Goal: Task Accomplishment & Management: Use online tool/utility

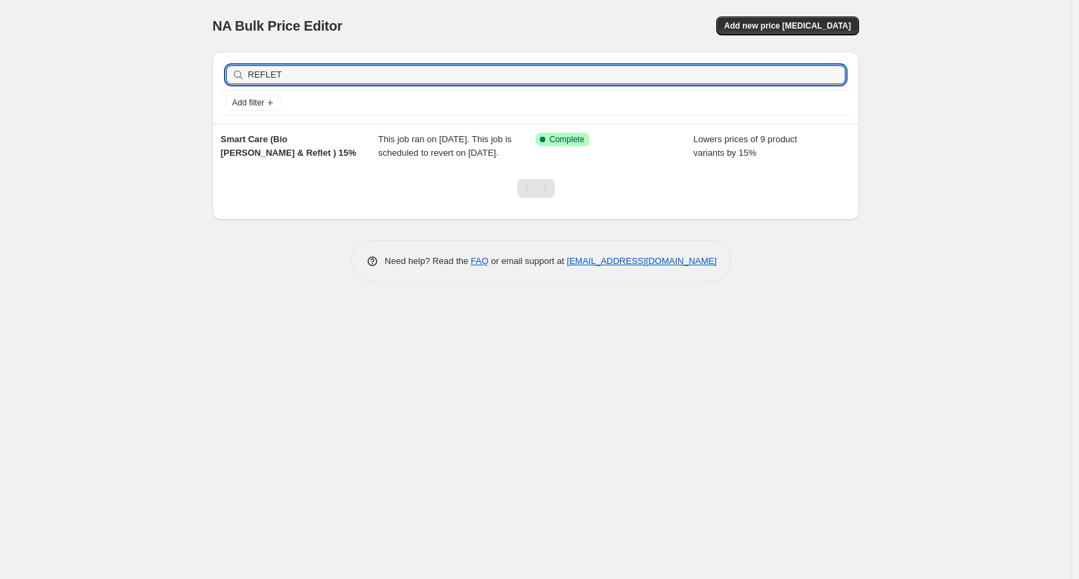
click at [311, 75] on input "REFLET" at bounding box center [547, 74] width 598 height 19
type input "REFLET t"
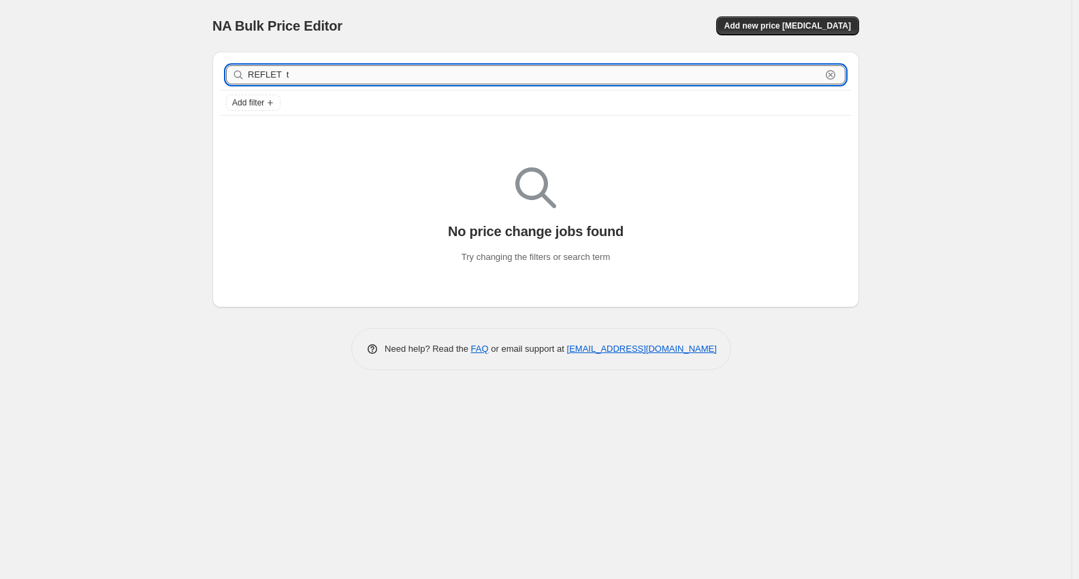
click at [331, 74] on input "REFLET t" at bounding box center [534, 74] width 573 height 19
paste input "DERMO VITA"
type input "DERMO VITA"
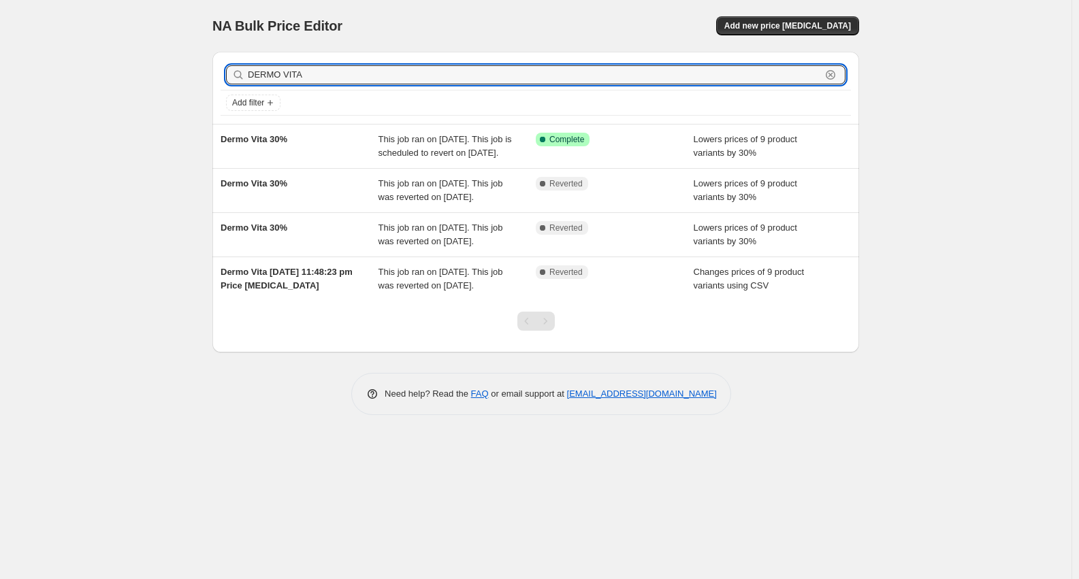
drag, startPoint x: 336, startPoint y: 76, endPoint x: 160, endPoint y: 96, distance: 177.5
click at [160, 96] on div "NA Bulk Price Editor. This page is ready NA Bulk Price Editor Add new price [ME…" at bounding box center [535, 289] width 1071 height 579
paste input "SKINSIDE"
type input "SKINSIDE"
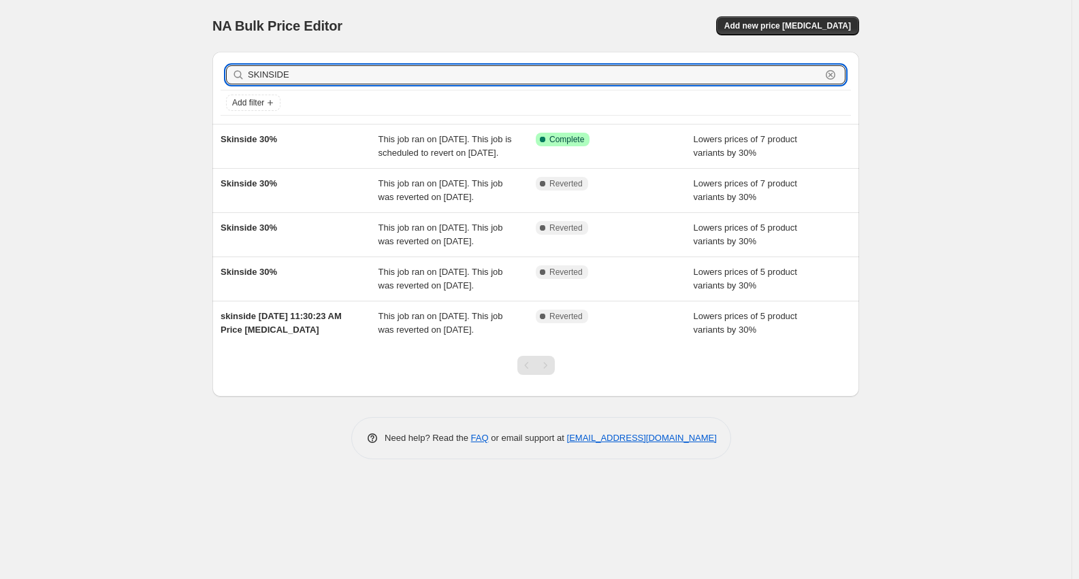
drag, startPoint x: 325, startPoint y: 82, endPoint x: 40, endPoint y: 84, distance: 285.2
click at [46, 83] on div "NA Bulk Price Editor. This page is ready NA Bulk Price Editor Add new price [ME…" at bounding box center [535, 289] width 1071 height 579
paste input "VINCI"
type input "VINCI"
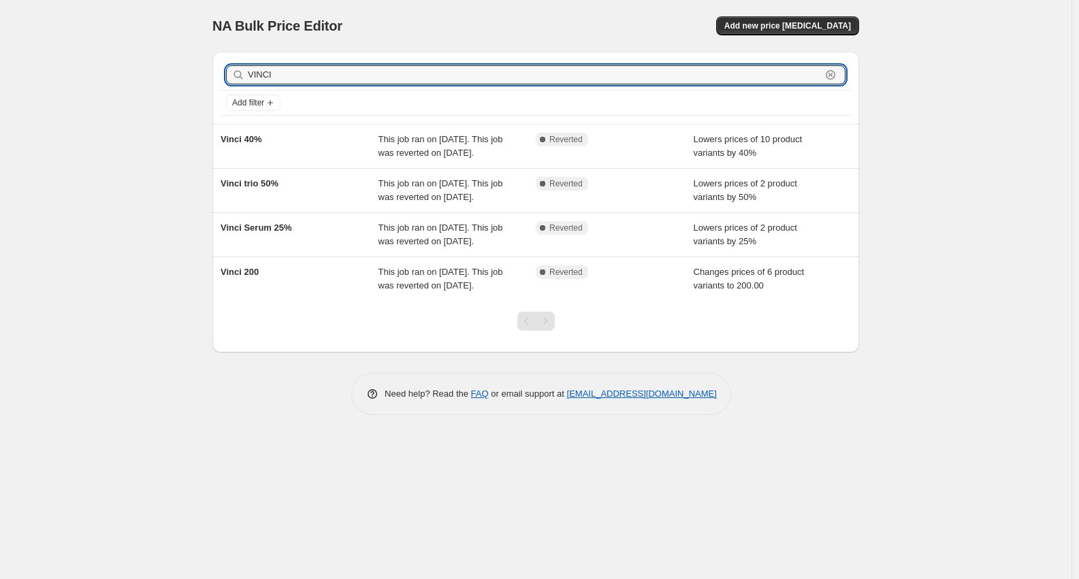
drag, startPoint x: 300, startPoint y: 71, endPoint x: 146, endPoint y: 71, distance: 153.8
click at [146, 71] on div "NA Bulk Price Editor. This page is ready NA Bulk Price Editor Add new price [ME…" at bounding box center [535, 289] width 1071 height 579
paste input "KOLAGRA"
type input "KOLAGRA"
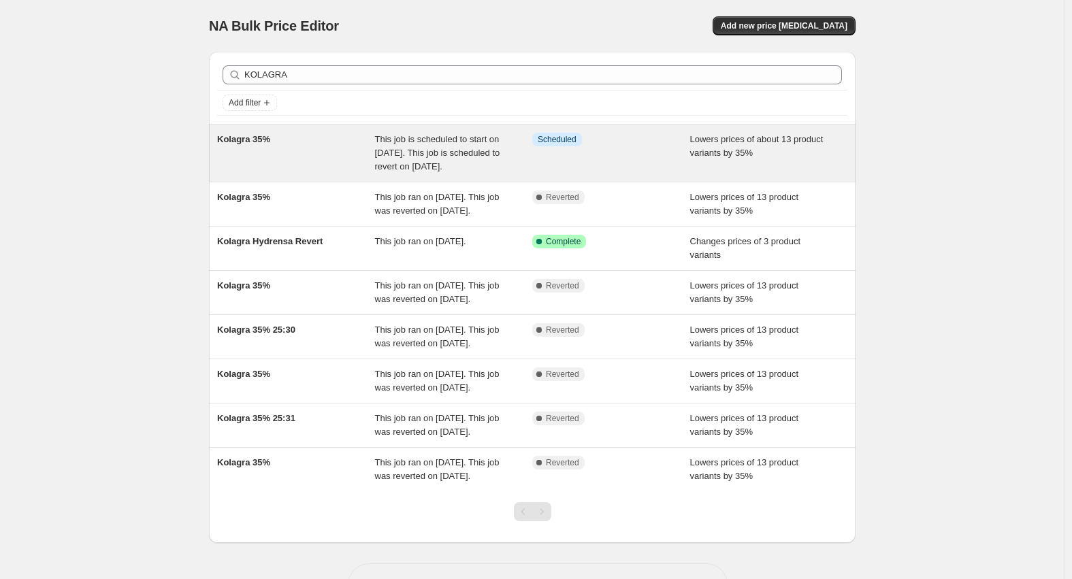
click at [248, 151] on div "Kolagra 35%" at bounding box center [296, 153] width 158 height 41
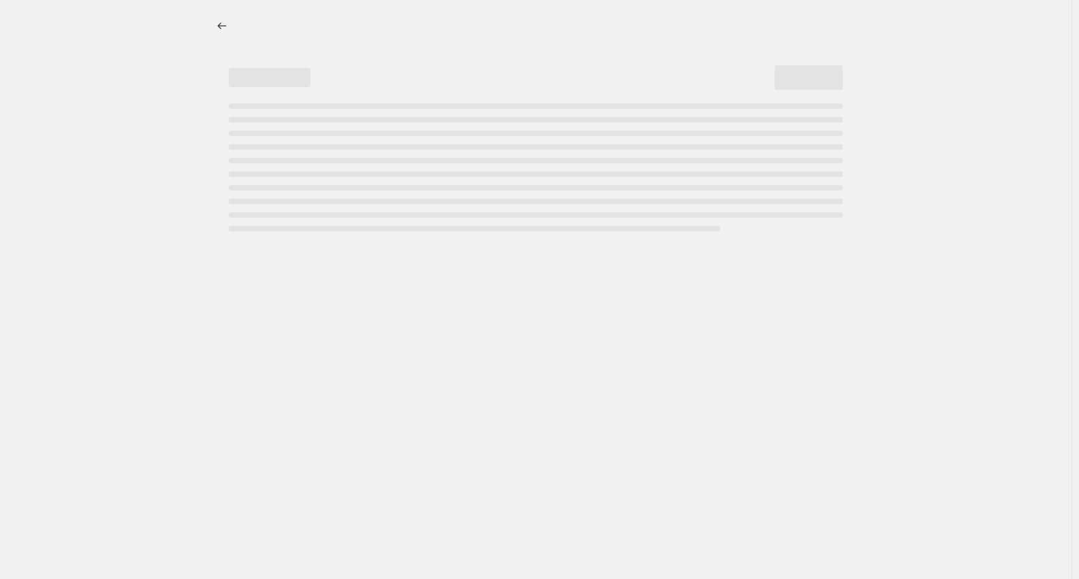
select select "percentage"
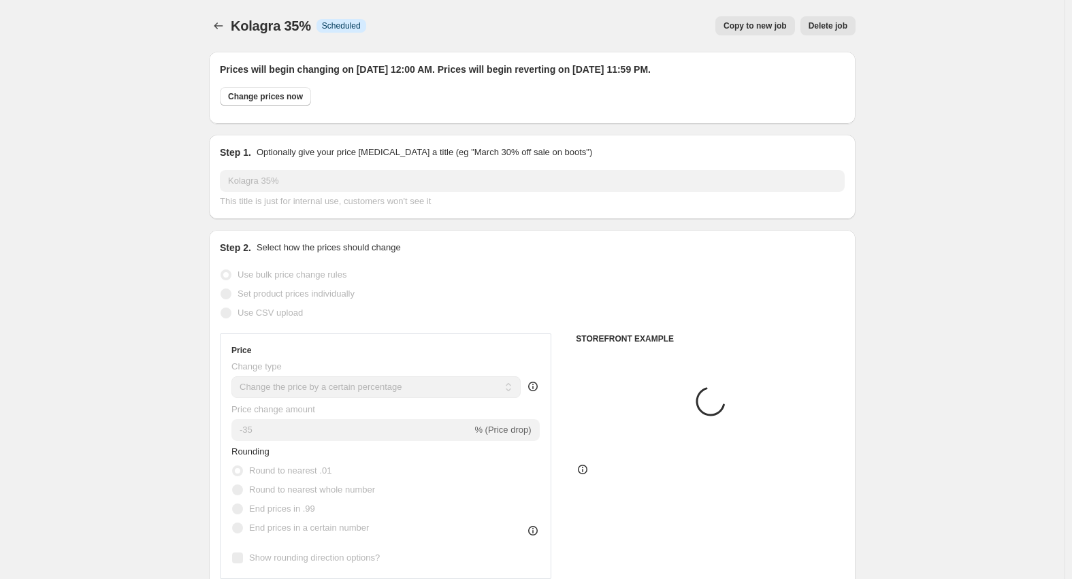
select select "collection"
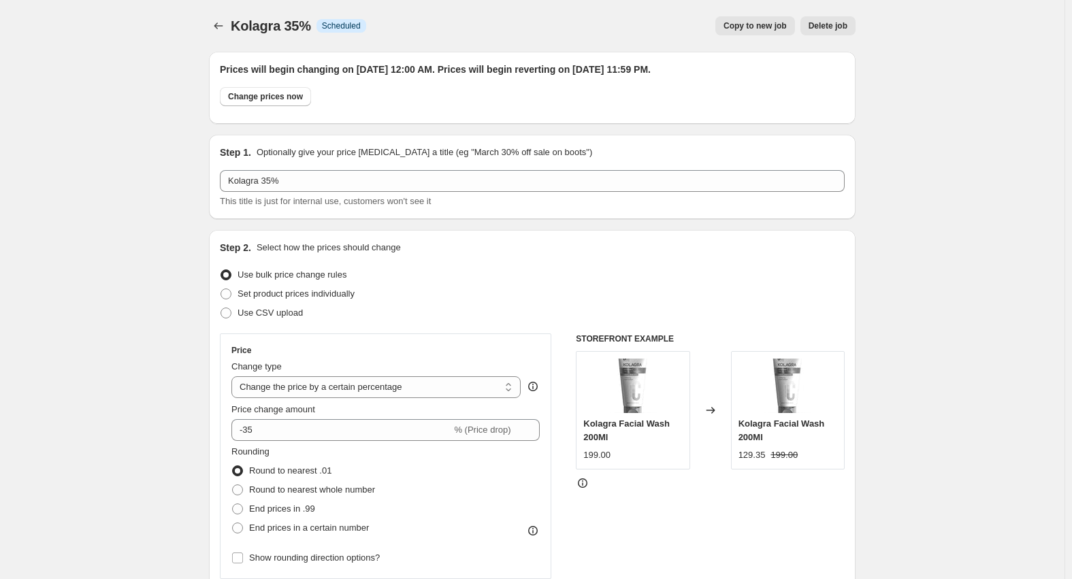
click at [841, 27] on span "Delete job" at bounding box center [828, 25] width 39 height 11
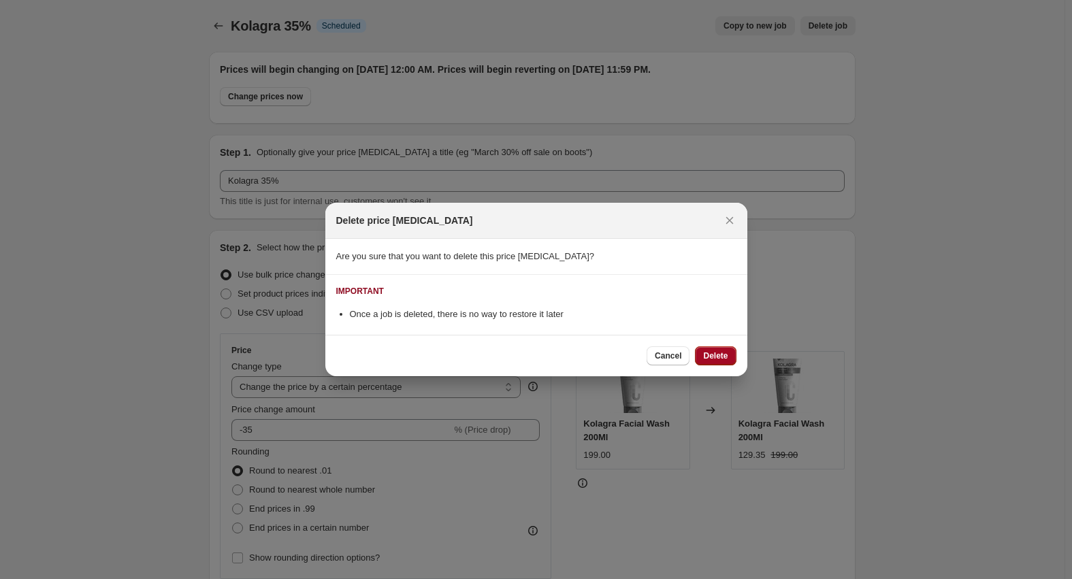
click at [718, 357] on span "Delete" at bounding box center [715, 356] width 25 height 11
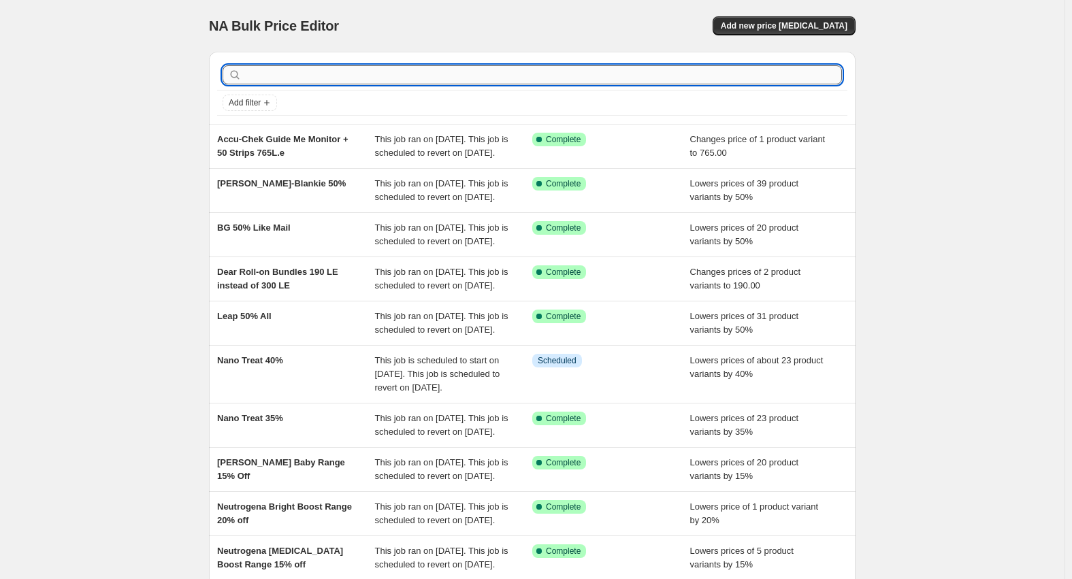
click at [297, 71] on input "text" at bounding box center [543, 74] width 598 height 19
paste input "TRICHO"
type input "TRICHO"
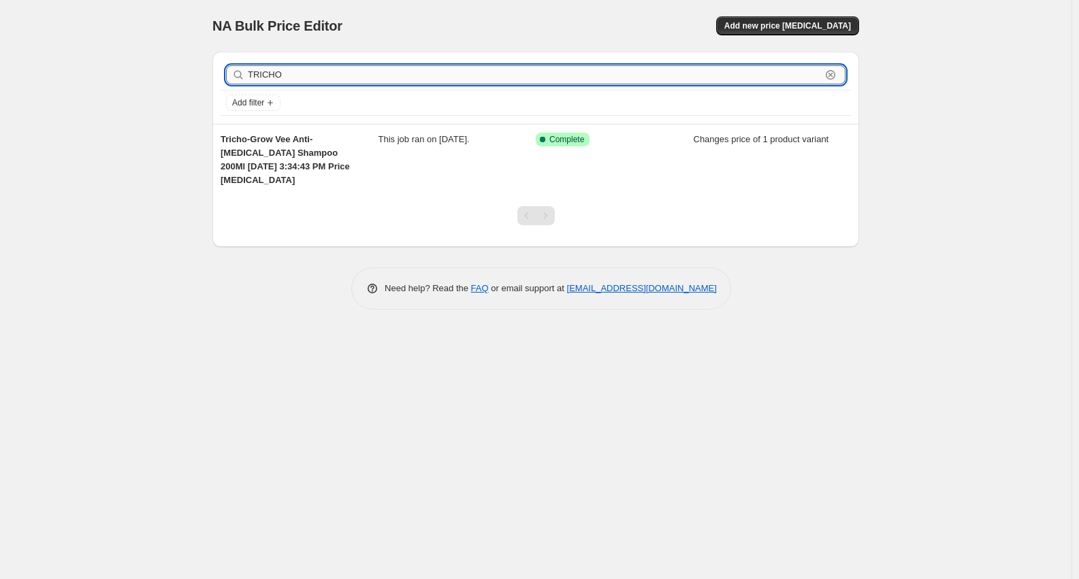
click at [300, 79] on input "TRICHO" at bounding box center [534, 74] width 573 height 19
paste input "VACATION"
type input "VACATION"
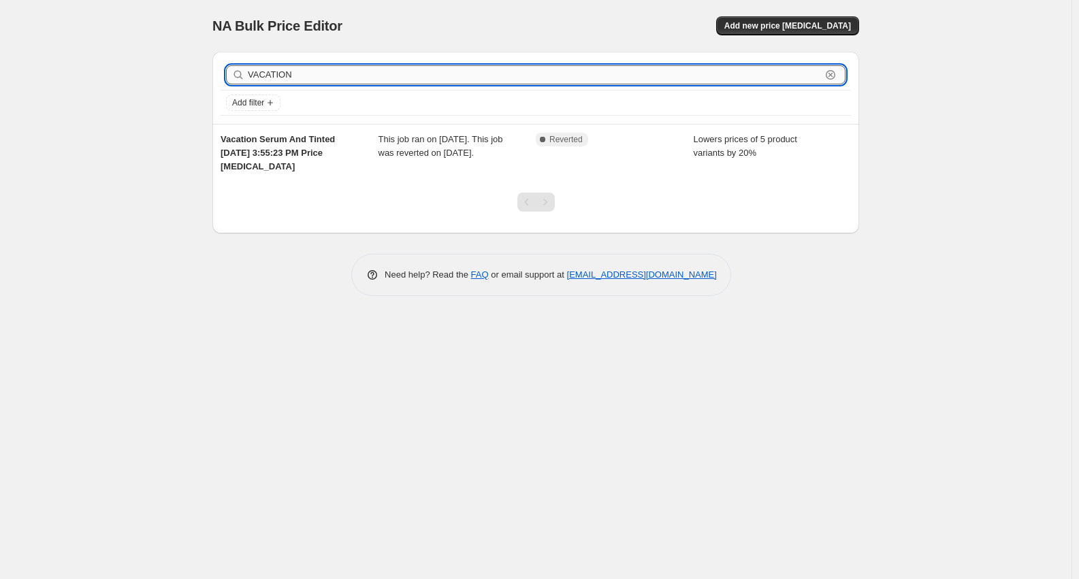
click at [321, 77] on input "VACATION" at bounding box center [534, 74] width 573 height 19
type input "VACATION"
drag, startPoint x: 355, startPoint y: 74, endPoint x: 114, endPoint y: 69, distance: 241.0
click at [114, 69] on div "NA Bulk Price Editor. This page is ready NA Bulk Price Editor Add new price [ME…" at bounding box center [535, 289] width 1071 height 579
type input "vee"
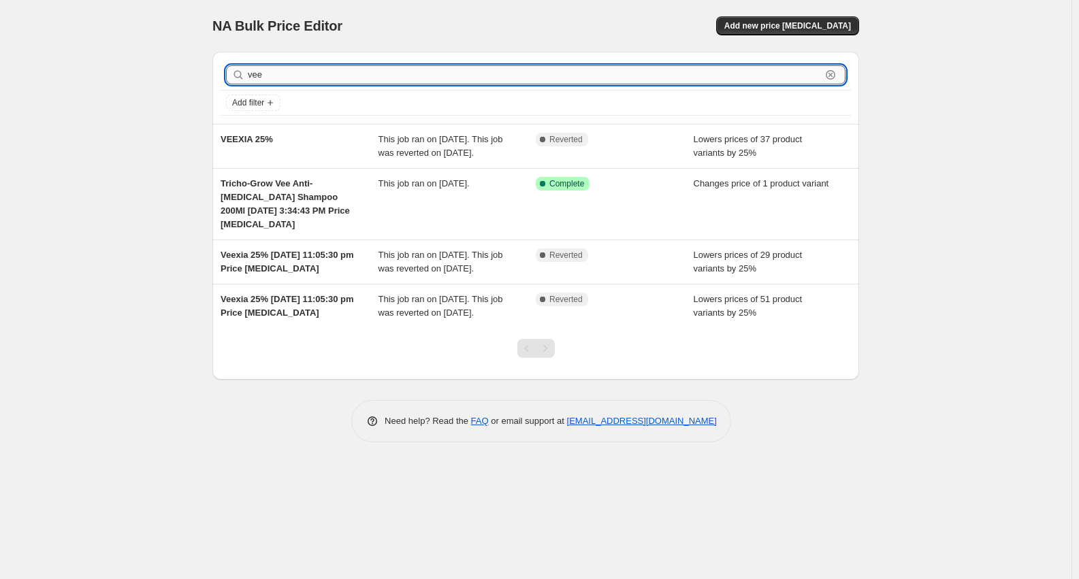
drag, startPoint x: 498, startPoint y: 84, endPoint x: 496, endPoint y: 73, distance: 11.7
click at [496, 73] on input "vee" at bounding box center [534, 74] width 573 height 19
drag, startPoint x: 496, startPoint y: 73, endPoint x: 483, endPoint y: 74, distance: 13.7
click at [496, 73] on input "vee" at bounding box center [534, 74] width 573 height 19
click at [483, 74] on input "vee" at bounding box center [534, 74] width 573 height 19
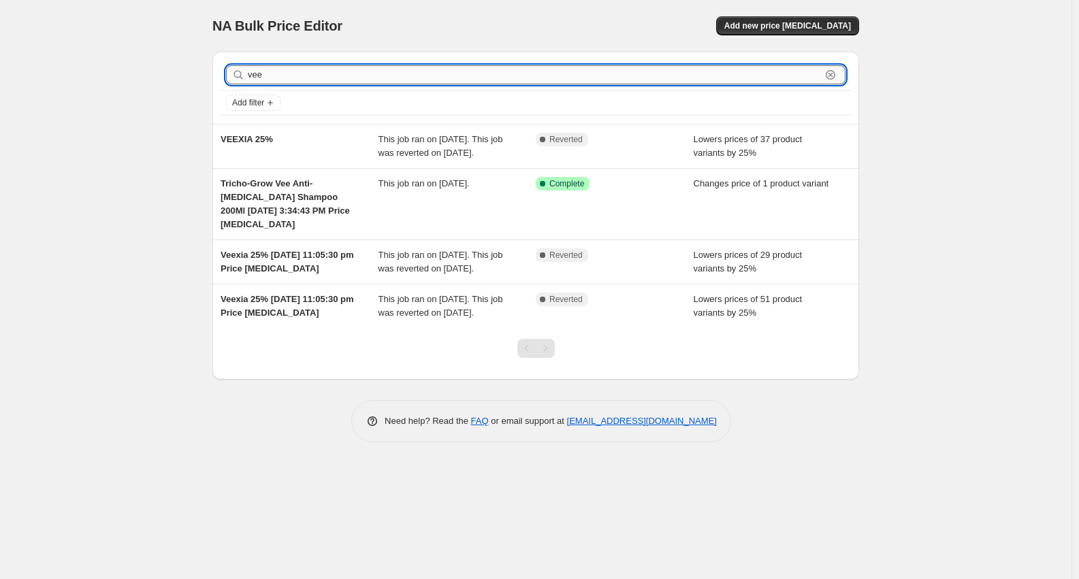
type input "ve"
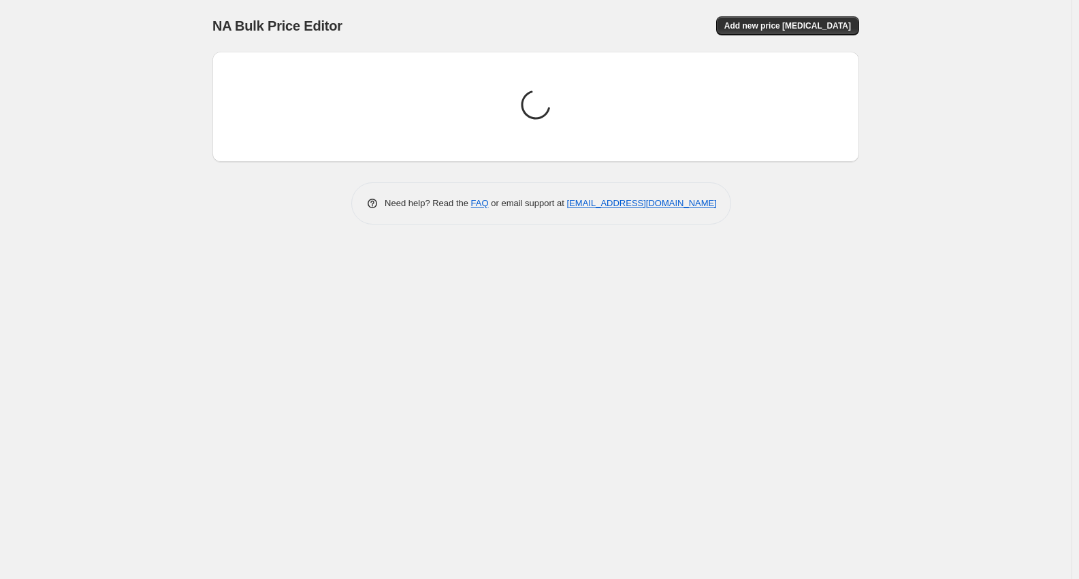
click at [358, 74] on div "Loading price change jobs..." at bounding box center [535, 107] width 625 height 88
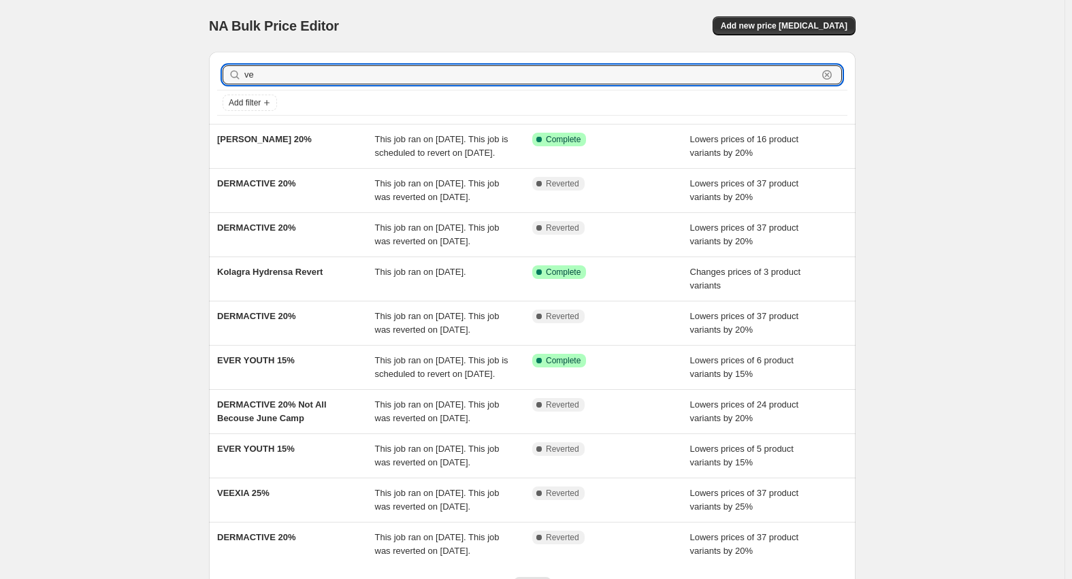
click at [358, 74] on input "ve" at bounding box center [530, 74] width 573 height 19
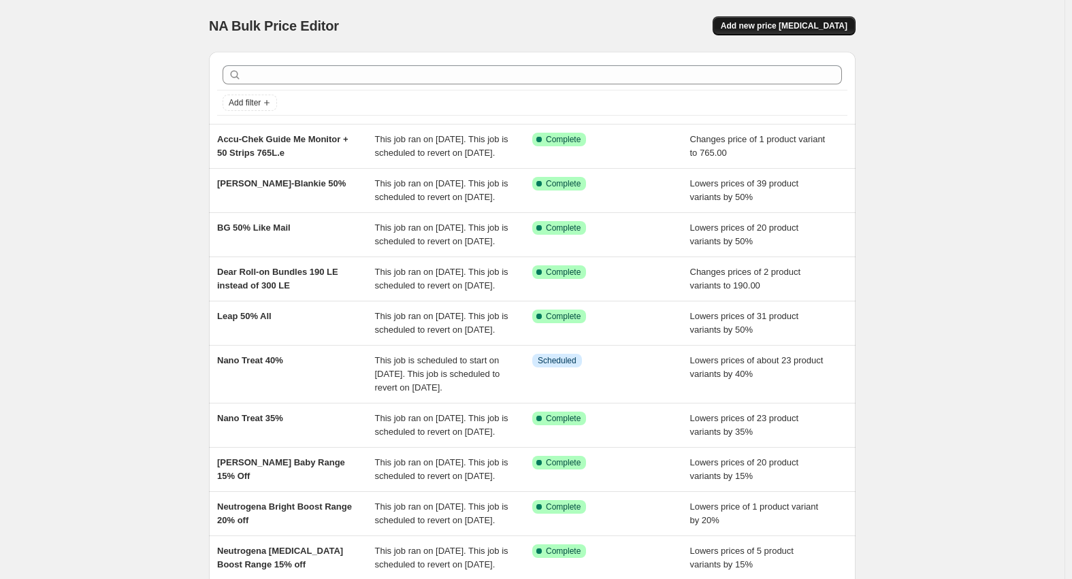
click at [799, 28] on span "Add new price [MEDICAL_DATA]" at bounding box center [784, 25] width 127 height 11
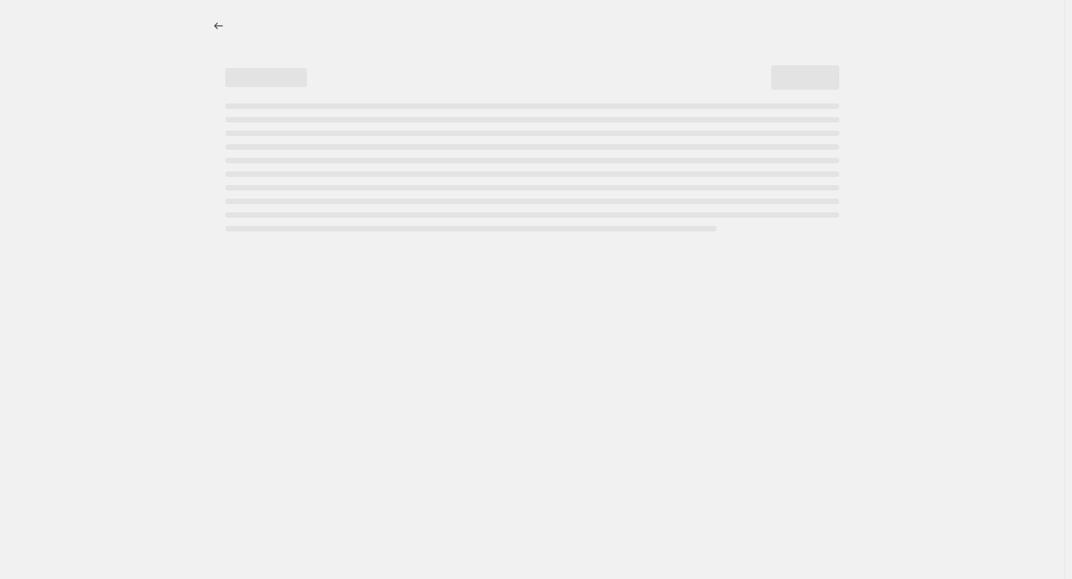
select select "percentage"
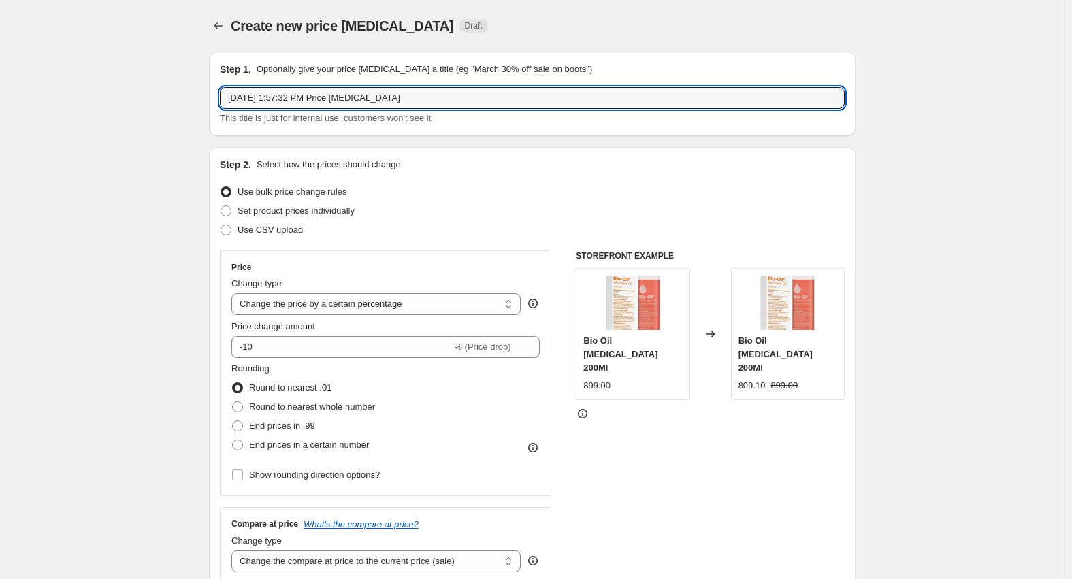
drag, startPoint x: 437, startPoint y: 101, endPoint x: 88, endPoint y: 99, distance: 348.5
click at [305, 103] on input "Aug" at bounding box center [532, 98] width 625 height 22
type input "Aug Camp"
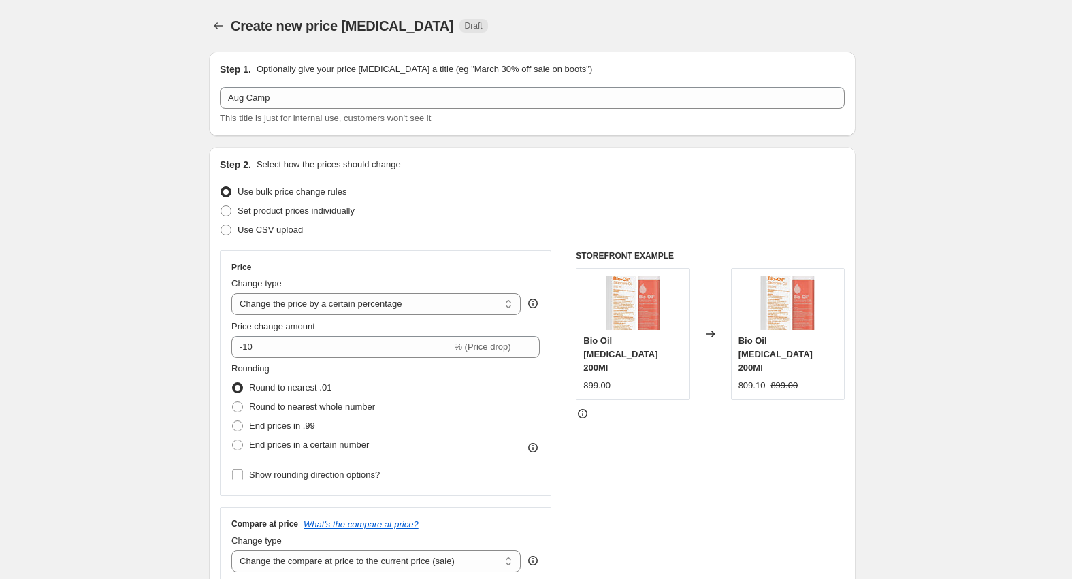
click at [257, 226] on span "Use CSV upload" at bounding box center [270, 230] width 65 height 10
click at [221, 225] on input "Use CSV upload" at bounding box center [221, 225] width 1 height 1
radio input "true"
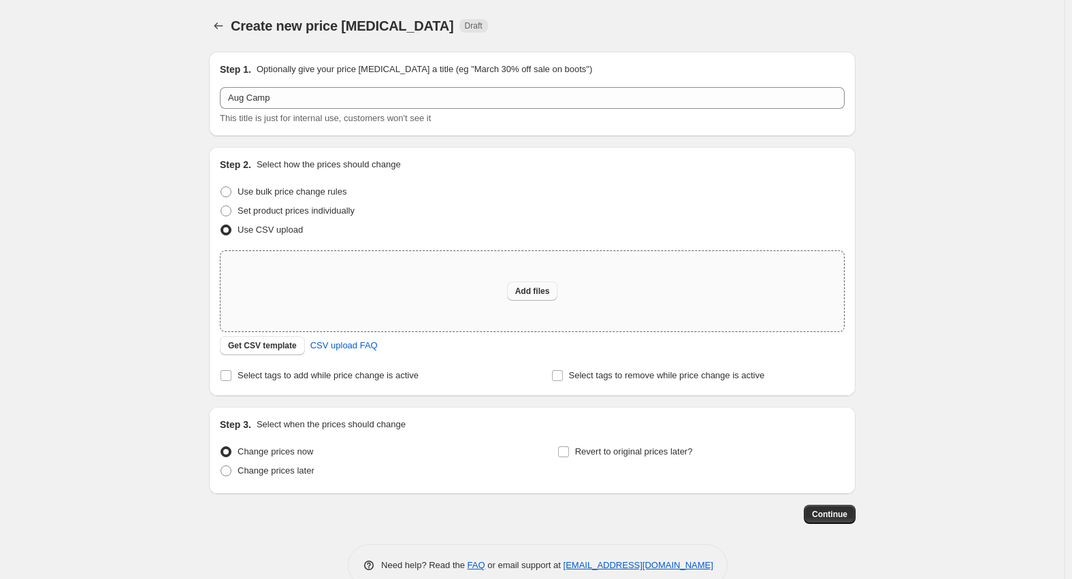
click at [534, 297] on button "Add files" at bounding box center [532, 291] width 51 height 19
type input "C:\fakepath\عروض اغسطس - Aug Campine.csv"
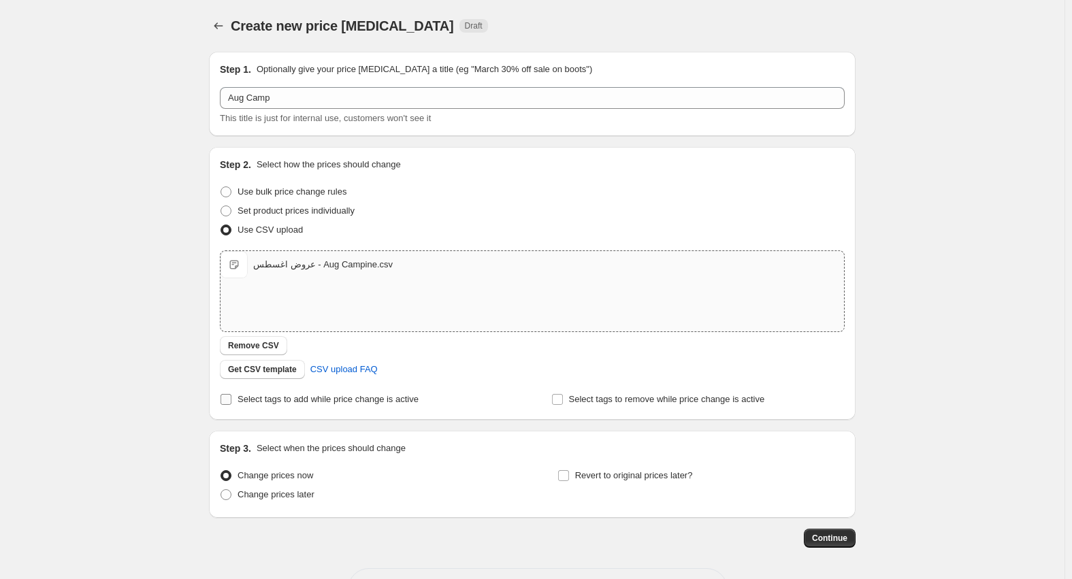
click at [264, 401] on span "Select tags to add while price change is active" at bounding box center [328, 399] width 181 height 10
click at [231, 401] on input "Select tags to add while price change is active" at bounding box center [226, 399] width 11 height 11
checkbox input "true"
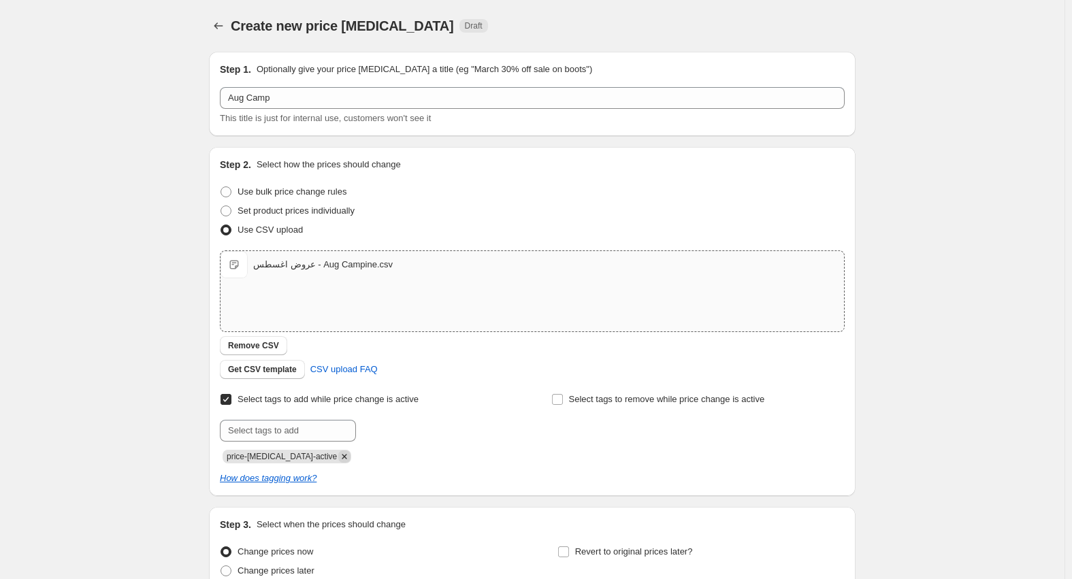
click at [338, 457] on icon "Remove price-change-job-active" at bounding box center [344, 457] width 12 height 12
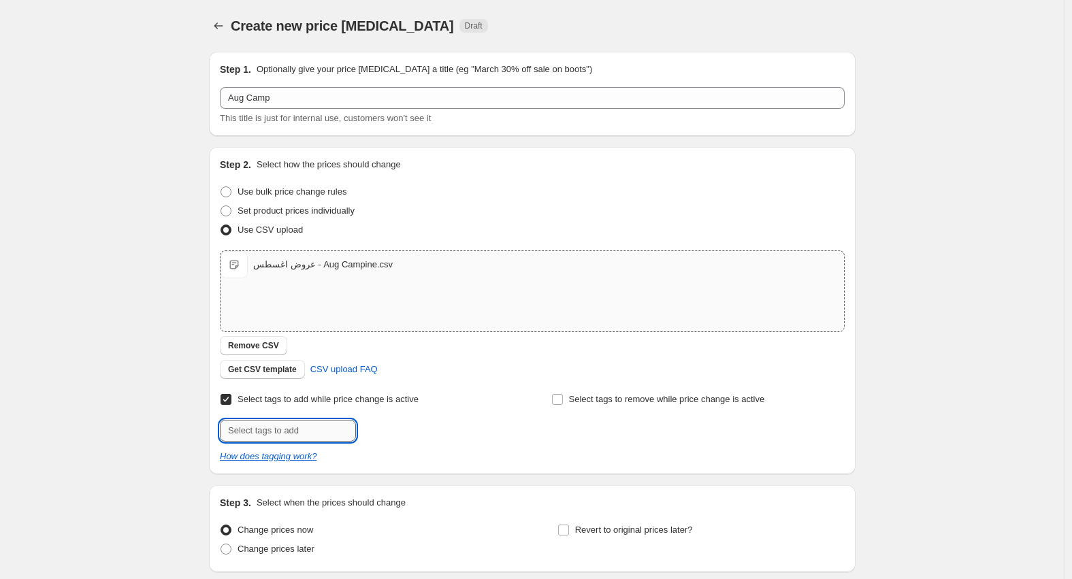
click at [293, 431] on input "text" at bounding box center [288, 431] width 136 height 22
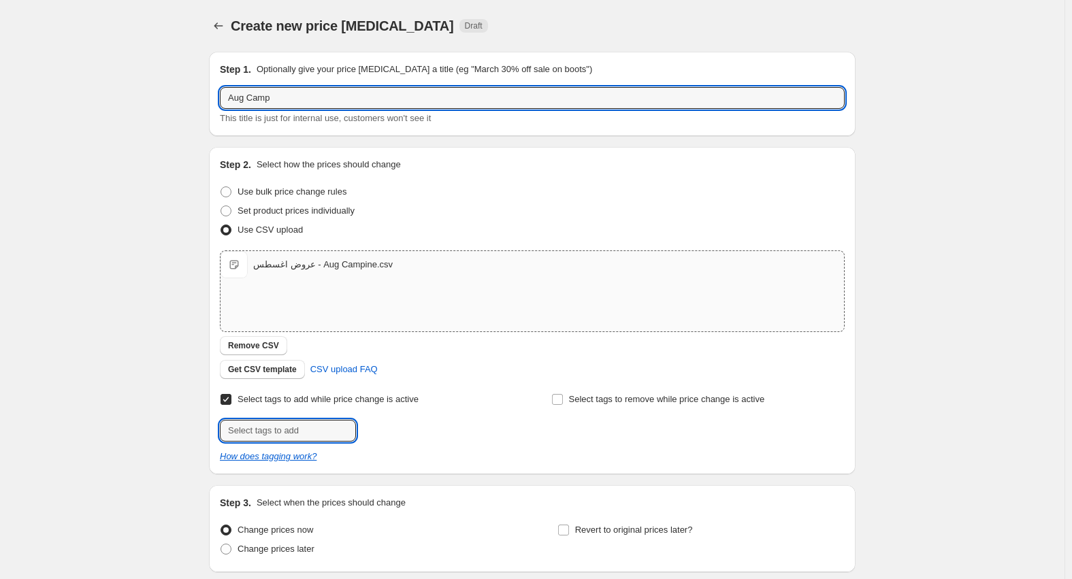
drag, startPoint x: 261, startPoint y: 93, endPoint x: 143, endPoint y: 93, distance: 117.8
click at [143, 93] on div "Create new price [MEDICAL_DATA]. This page is ready Create new price [MEDICAL_D…" at bounding box center [532, 342] width 1065 height 685
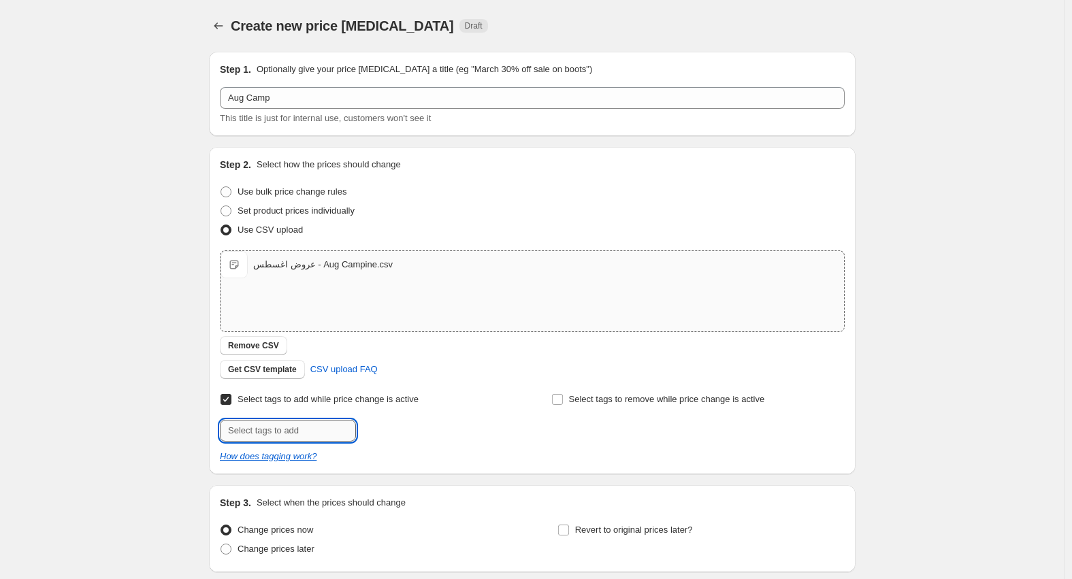
click at [278, 433] on input "text" at bounding box center [288, 431] width 136 height 22
paste input "Aug Camp"
type input "Aug Camp"
click at [145, 425] on div "Create new price [MEDICAL_DATA]. This page is ready Create new price [MEDICAL_D…" at bounding box center [532, 342] width 1065 height 685
click at [408, 427] on span "Aug Camp" at bounding box center [405, 430] width 41 height 10
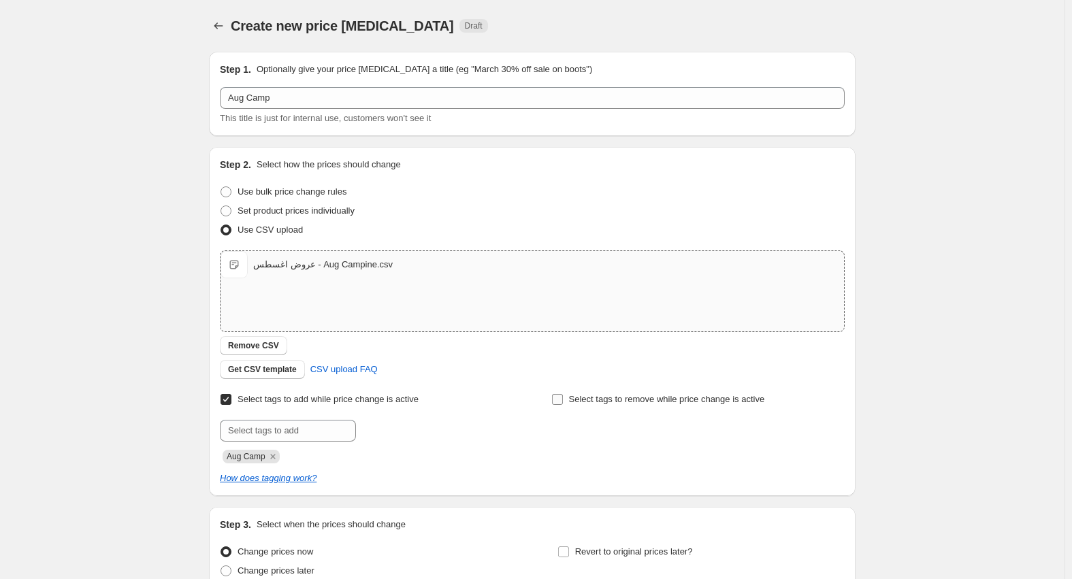
click at [611, 394] on span "Select tags to remove while price change is active" at bounding box center [667, 399] width 196 height 10
click at [563, 394] on input "Select tags to remove while price change is active" at bounding box center [557, 399] width 11 height 11
checkbox input "true"
click at [615, 437] on input "text" at bounding box center [619, 431] width 136 height 22
paste input "Aug Camp"
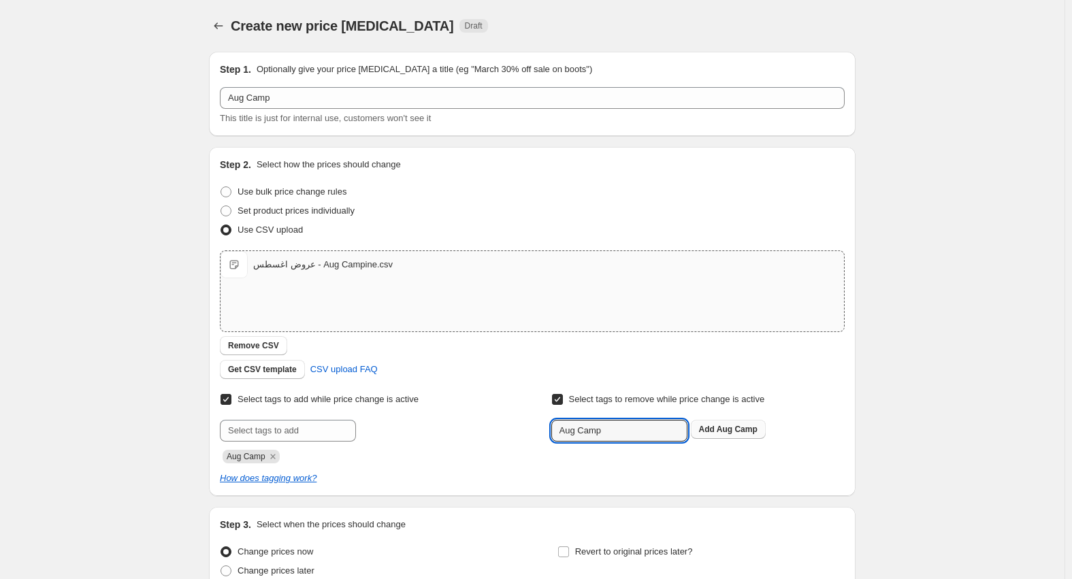
type input "Aug Camp"
click at [714, 431] on b "Add" at bounding box center [707, 430] width 16 height 10
click at [142, 384] on div "Create new price [MEDICAL_DATA]. This page is ready Create new price [MEDICAL_D…" at bounding box center [532, 353] width 1065 height 707
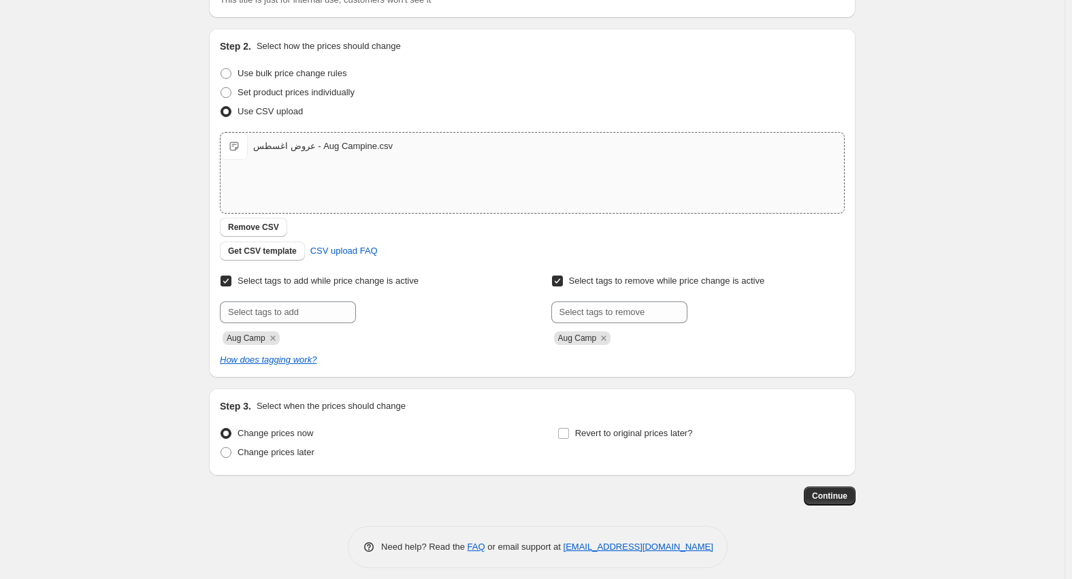
scroll to position [128, 0]
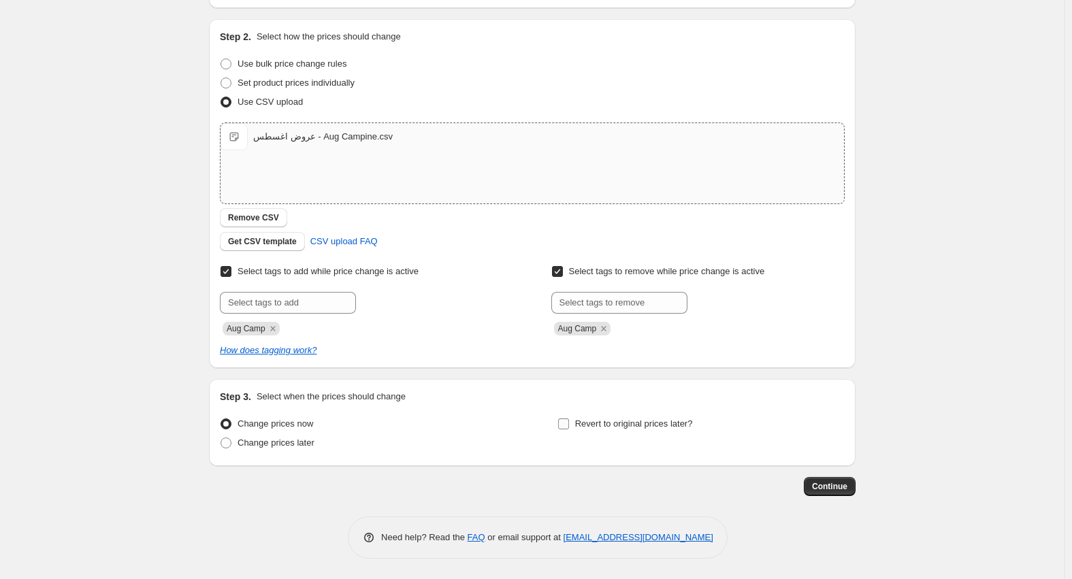
click at [604, 429] on span "Revert to original prices later?" at bounding box center [634, 424] width 118 height 14
click at [569, 429] on input "Revert to original prices later?" at bounding box center [563, 424] width 11 height 11
checkbox input "true"
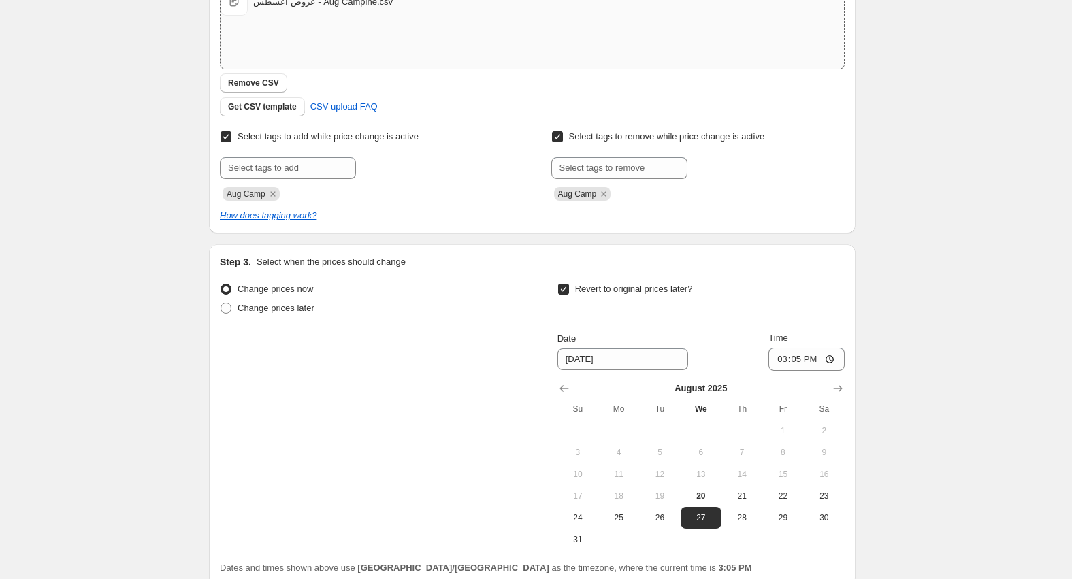
scroll to position [383, 0]
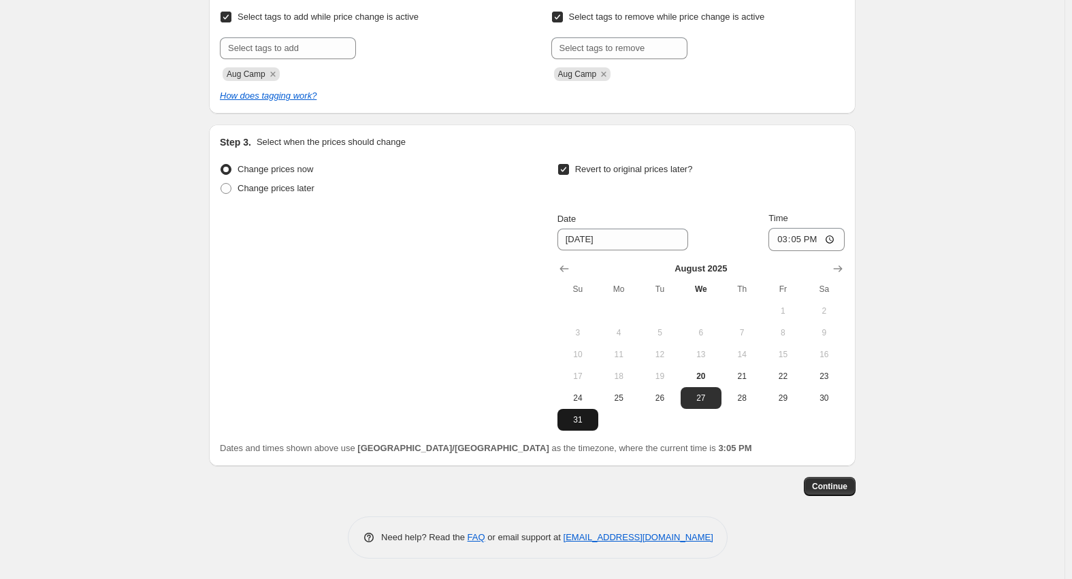
click at [577, 417] on span "31" at bounding box center [578, 420] width 30 height 11
type input "[DATE]"
click at [787, 241] on input "15:05" at bounding box center [806, 239] width 76 height 23
type input "23:59"
click at [832, 487] on span "Continue" at bounding box center [829, 486] width 35 height 11
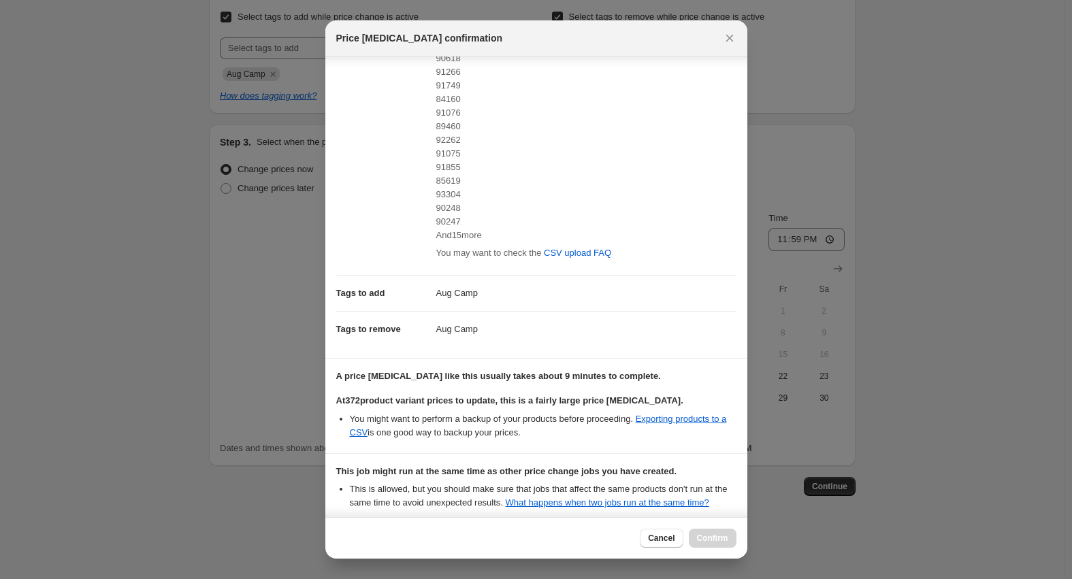
scroll to position [0, 0]
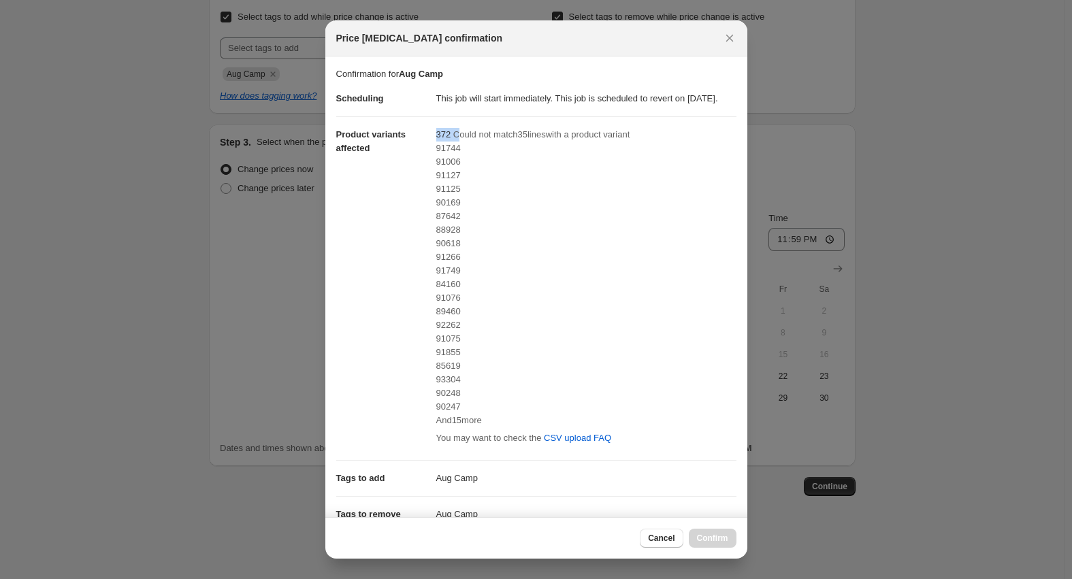
drag, startPoint x: 435, startPoint y: 148, endPoint x: 457, endPoint y: 146, distance: 22.6
click at [457, 146] on div "372 Could not match 35 line s with a product variant 91744 91006 91127 91125 90…" at bounding box center [586, 288] width 300 height 321
click at [440, 149] on div "372 Could not match 35 line s with a product variant 91744 91006 91127 91125 90…" at bounding box center [586, 288] width 300 height 321
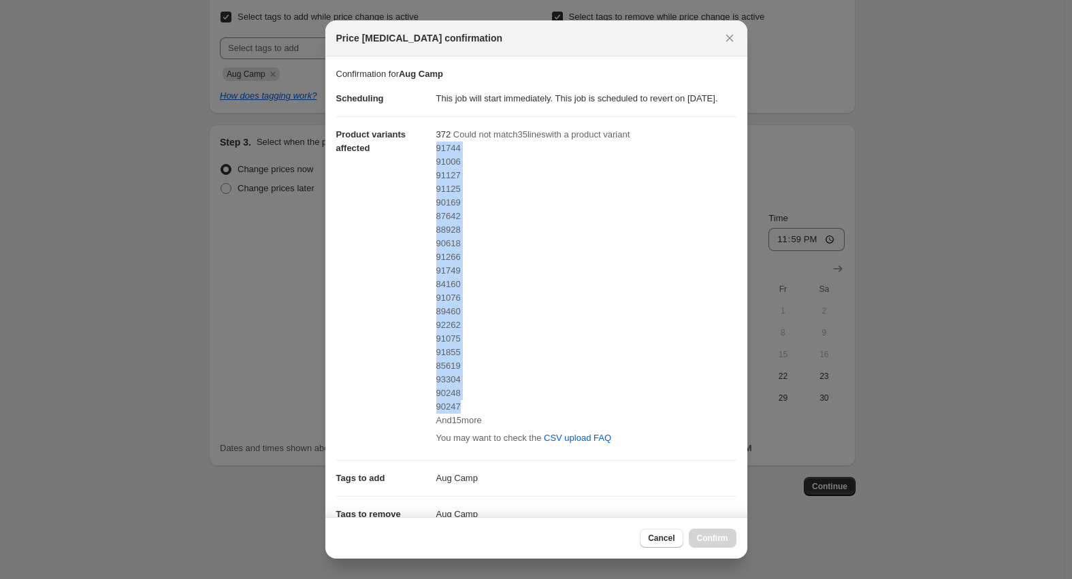
drag, startPoint x: 434, startPoint y: 160, endPoint x: 488, endPoint y: 415, distance: 260.9
click at [488, 415] on div "91744 91006 91127 91125 90169 87642 88928 90618 91266 91749 84160 91076 89460 9…" at bounding box center [586, 285] width 300 height 286
copy div "91744 91006 91127 91125 90169 87642 88928 90618 91266 91749 84160 91076 89460 9…"
click at [664, 538] on span "Cancel" at bounding box center [661, 538] width 27 height 11
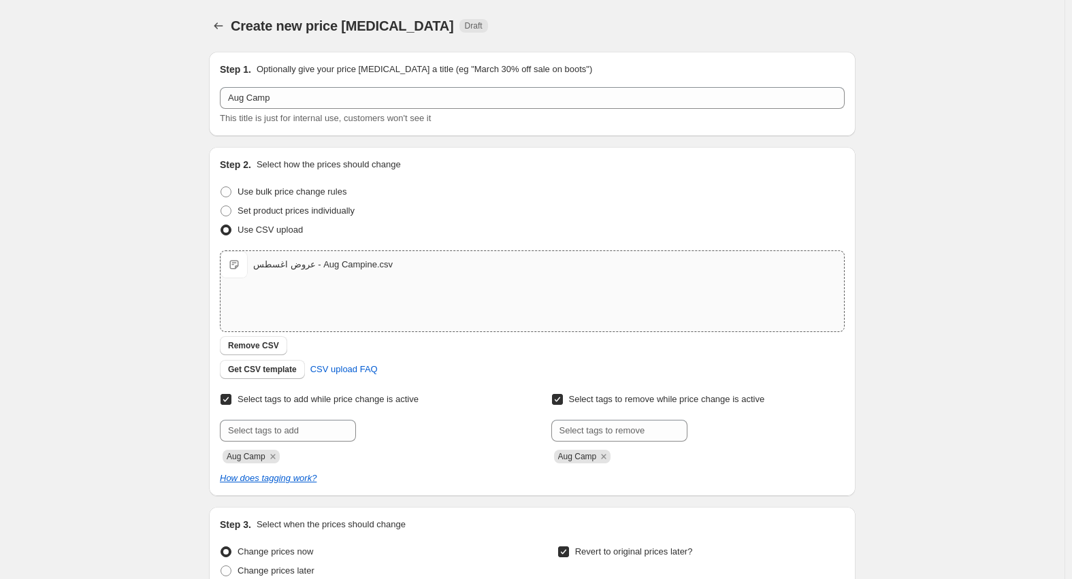
scroll to position [383, 0]
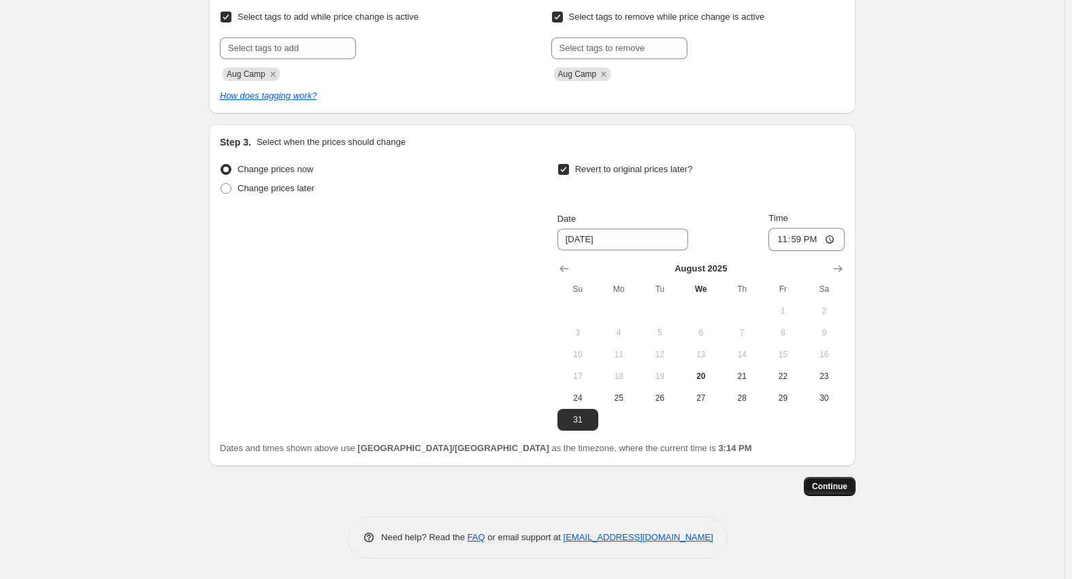
click at [835, 489] on span "Continue" at bounding box center [829, 486] width 35 height 11
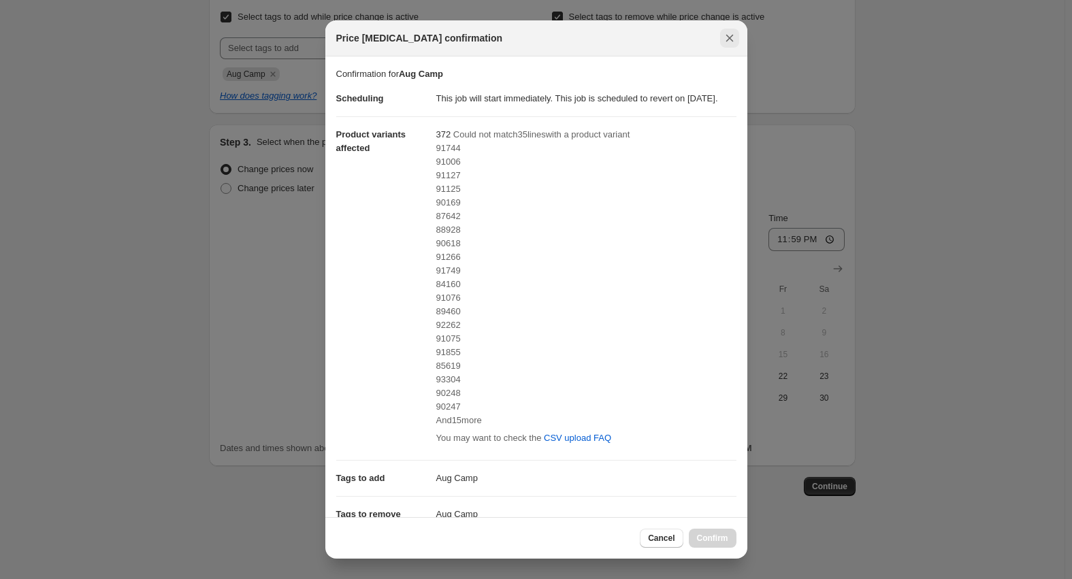
click at [729, 38] on icon "Close" at bounding box center [729, 38] width 7 height 7
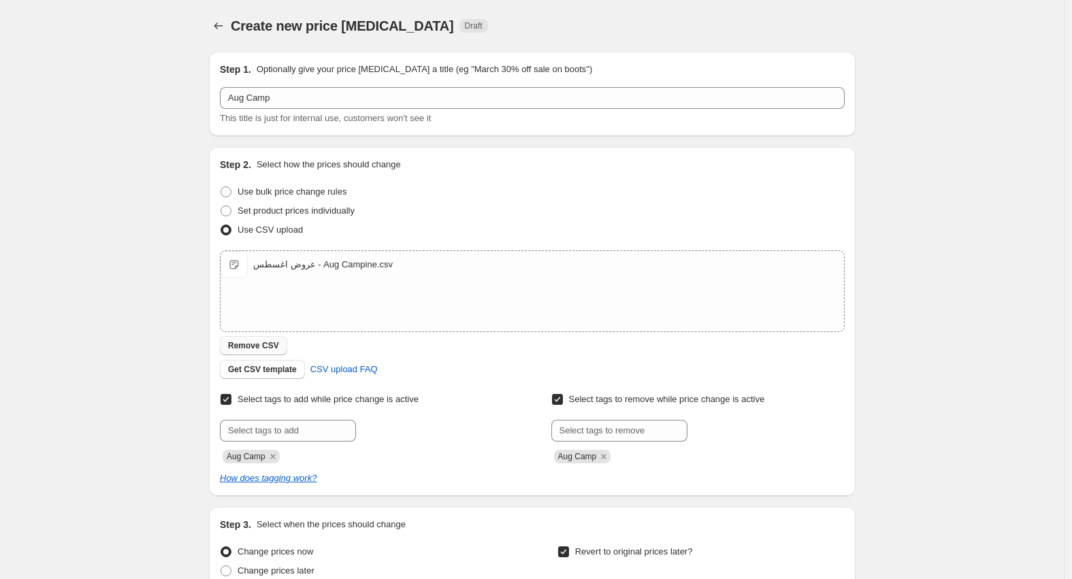
click at [261, 344] on span "Remove CSV" at bounding box center [253, 345] width 51 height 11
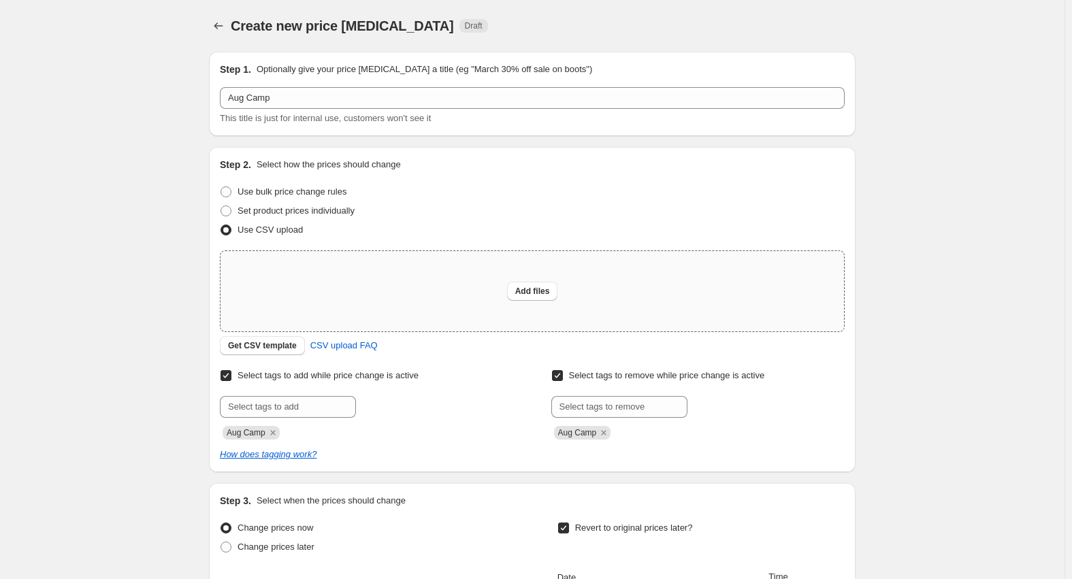
click at [568, 296] on div "Add files" at bounding box center [532, 291] width 623 height 80
type input "C:\fakepath\اصناف جديده اغسطس - Copy of New 1.csv"
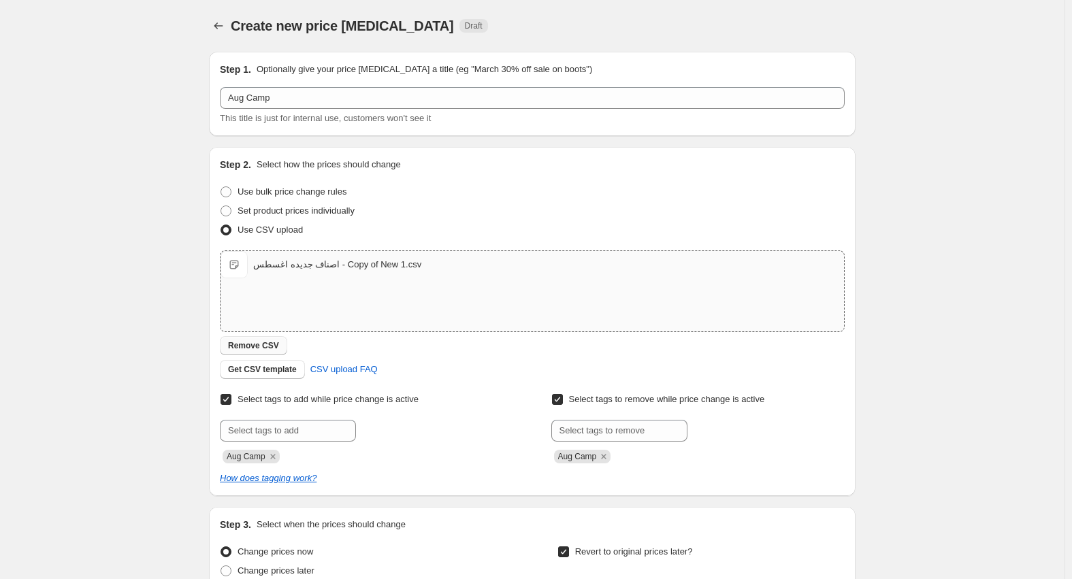
click at [264, 351] on span "Remove CSV" at bounding box center [253, 345] width 51 height 11
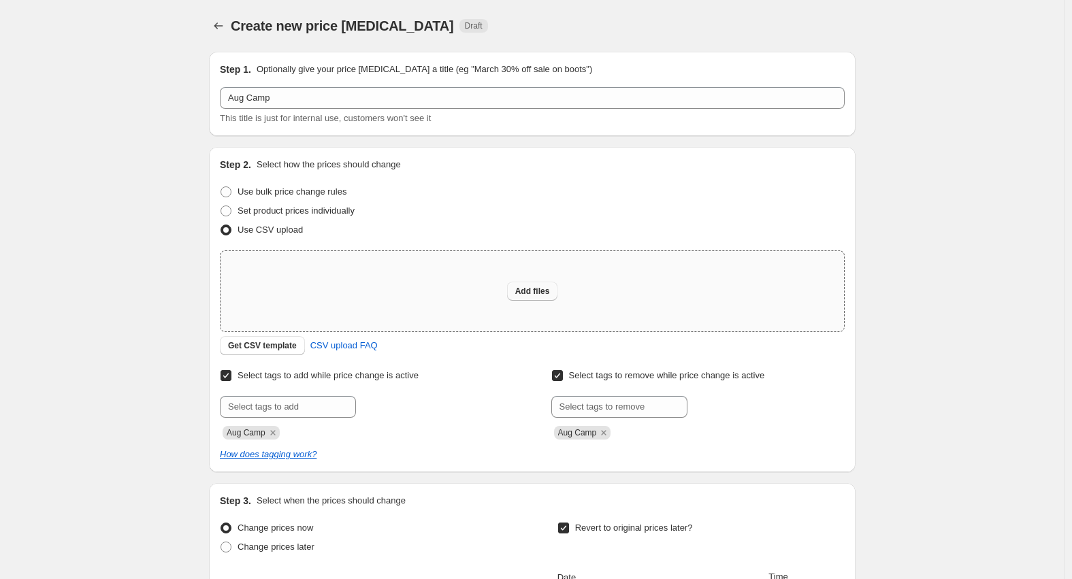
click at [553, 297] on button "Add files" at bounding box center [532, 291] width 51 height 19
type input "C:\fakepath\عروض اغسطس - Aug Campine.csv"
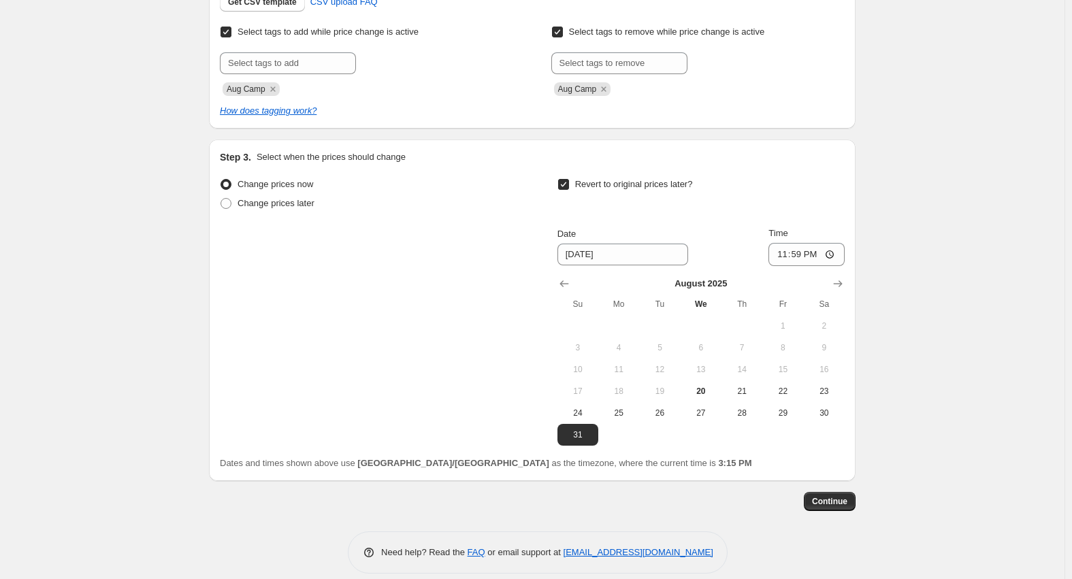
scroll to position [383, 0]
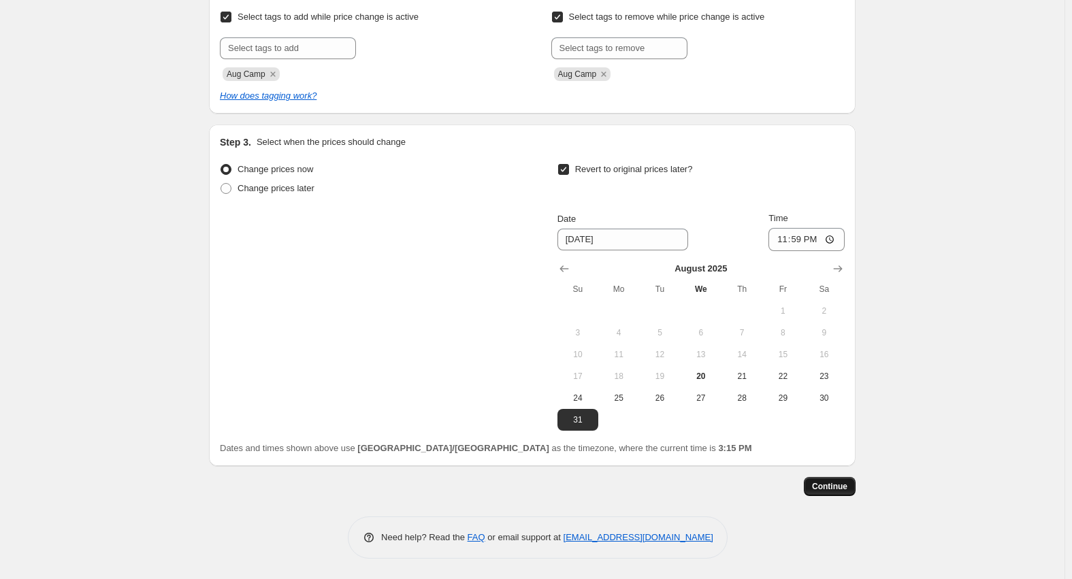
click at [826, 482] on span "Continue" at bounding box center [829, 486] width 35 height 11
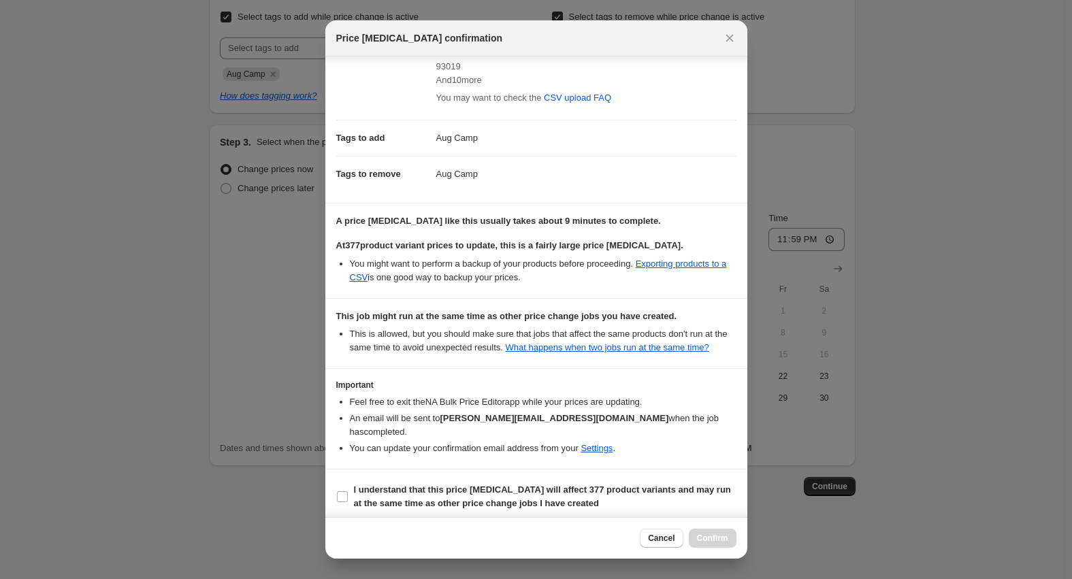
scroll to position [347, 0]
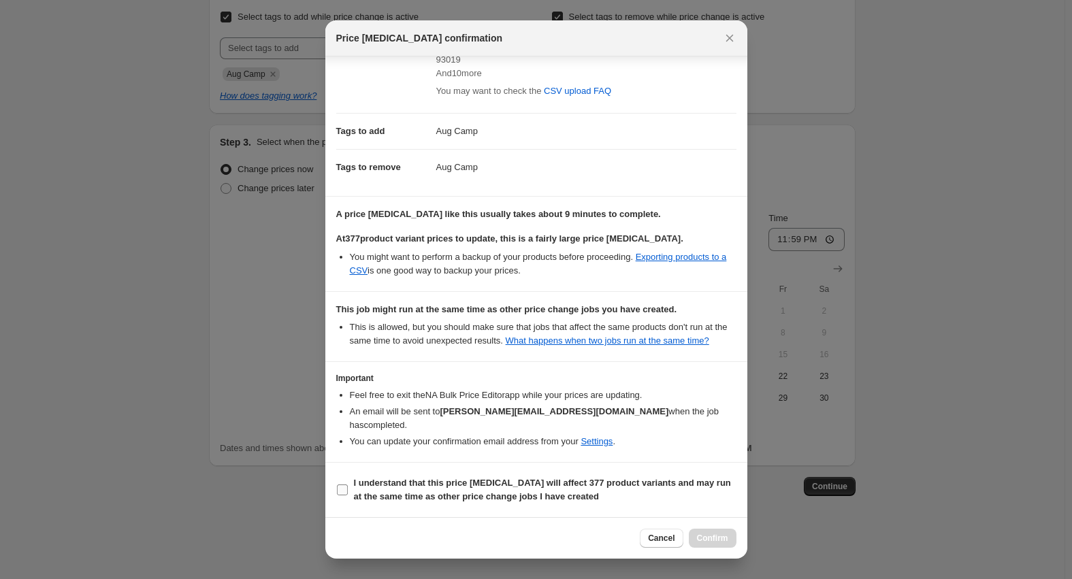
click at [456, 483] on b "I understand that this price [MEDICAL_DATA] will affect 377 product variants an…" at bounding box center [542, 490] width 377 height 24
click at [348, 485] on input "I understand that this price [MEDICAL_DATA] will affect 377 product variants an…" at bounding box center [342, 490] width 11 height 11
checkbox input "true"
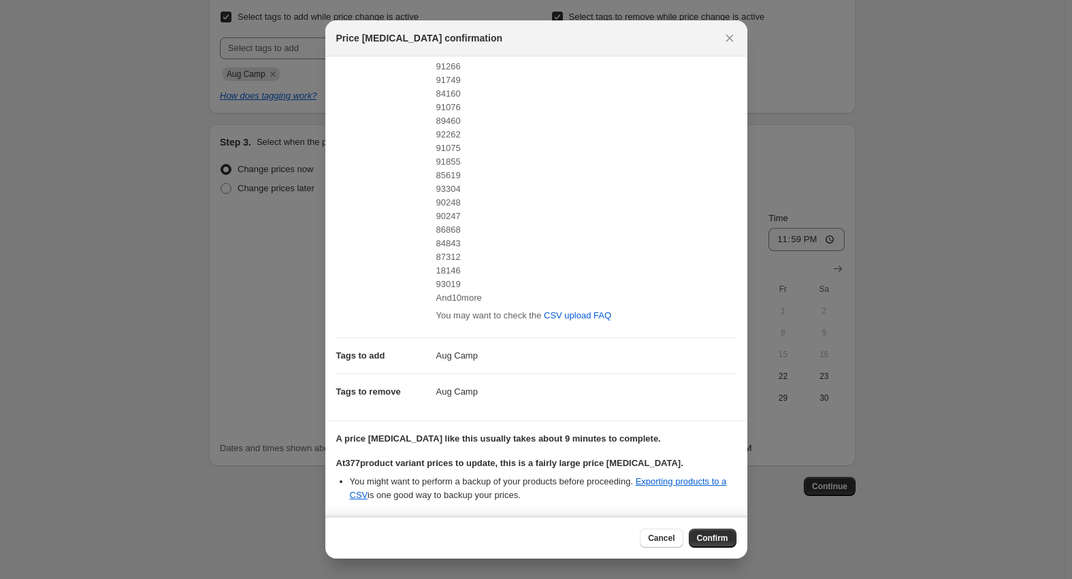
scroll to position [0, 0]
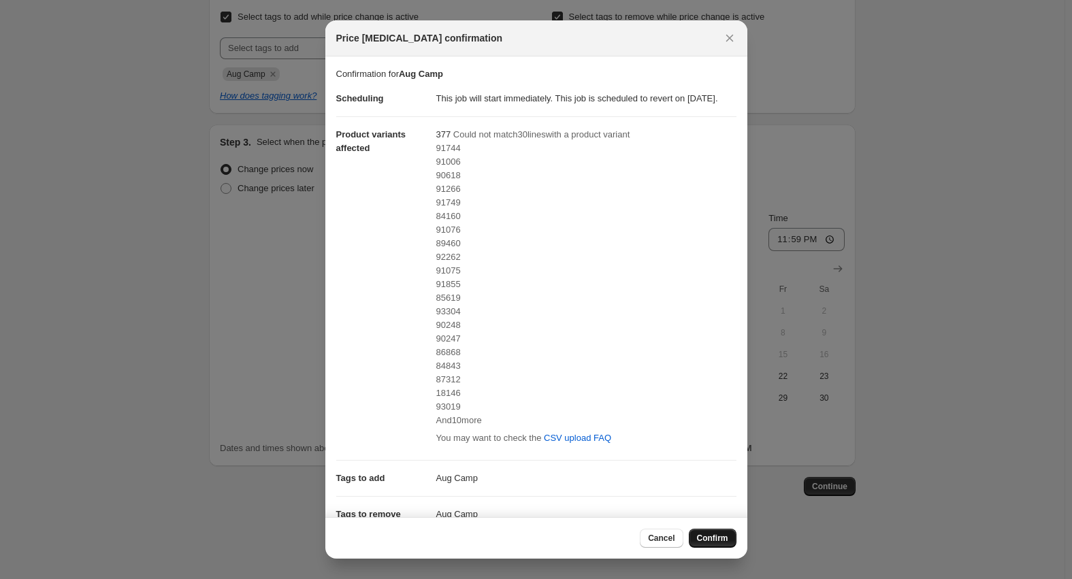
click at [711, 537] on span "Confirm" at bounding box center [712, 538] width 31 height 11
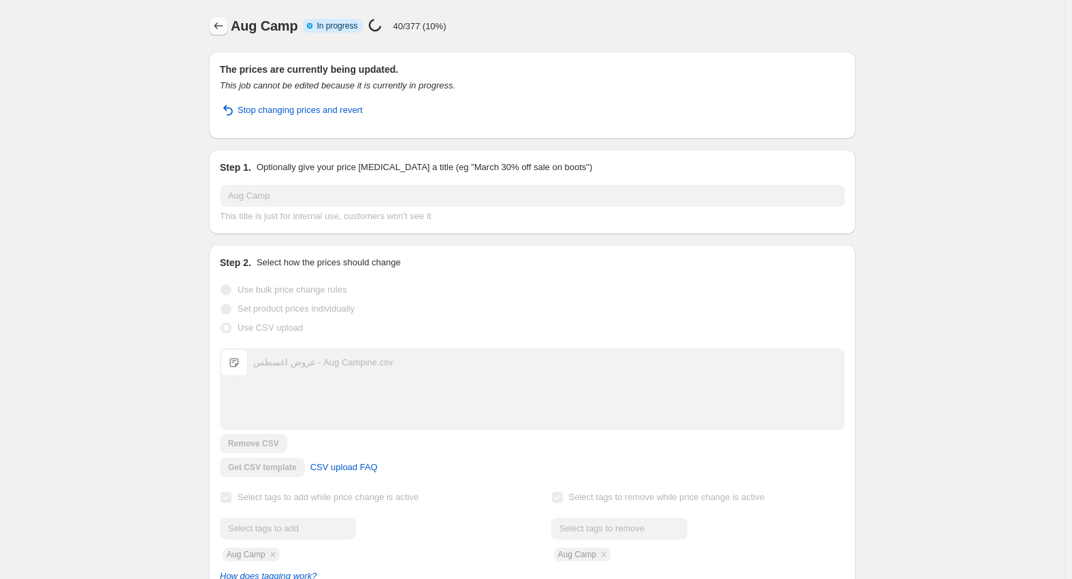
click at [228, 35] on button "Price change jobs" at bounding box center [218, 25] width 19 height 19
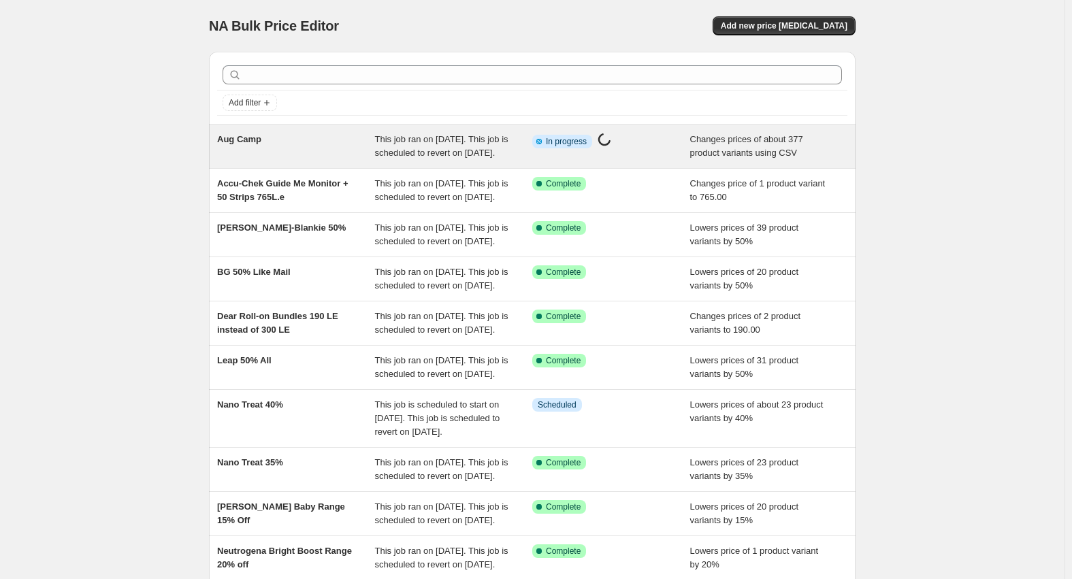
click at [273, 146] on div "Aug Camp" at bounding box center [296, 146] width 158 height 27
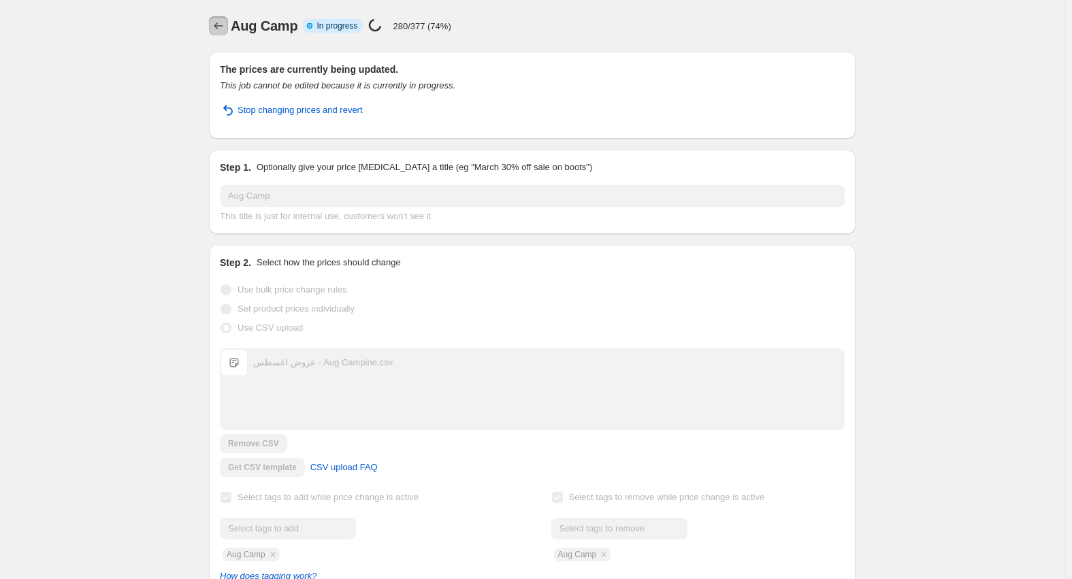
click at [221, 29] on icon "Price change jobs" at bounding box center [219, 26] width 14 height 14
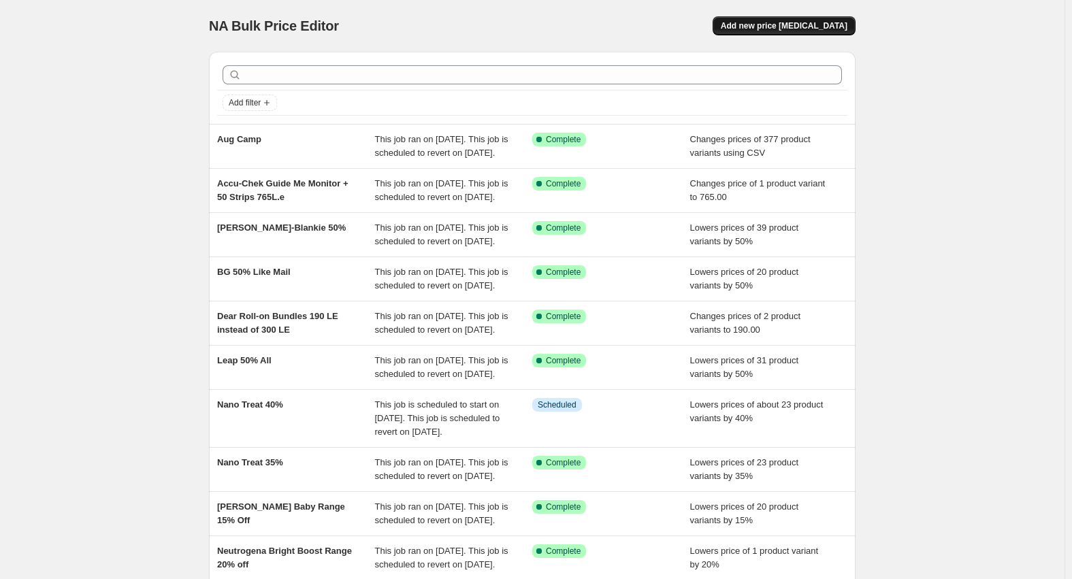
click at [819, 29] on span "Add new price [MEDICAL_DATA]" at bounding box center [784, 25] width 127 height 11
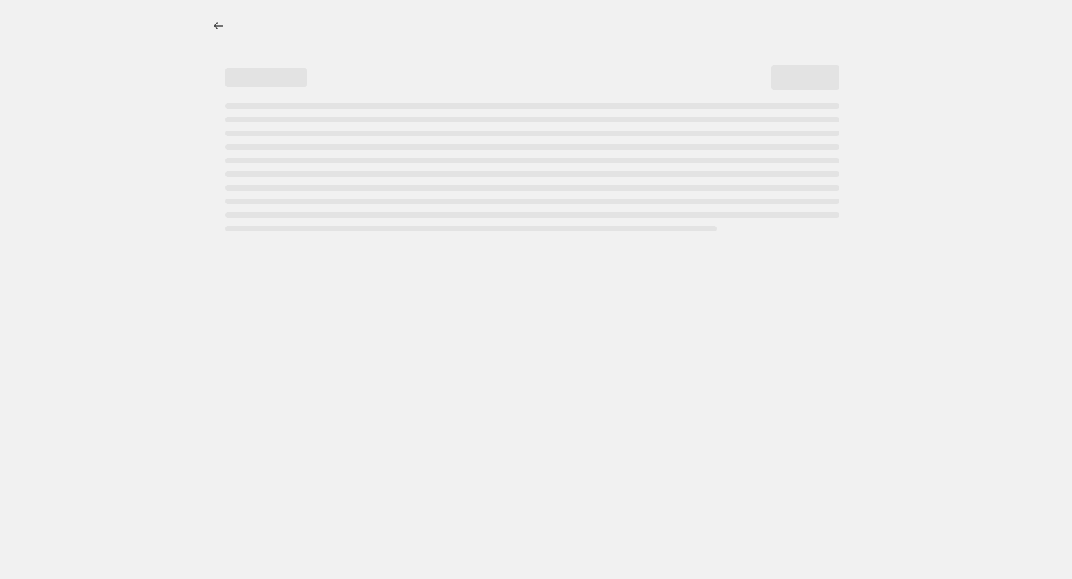
select select "percentage"
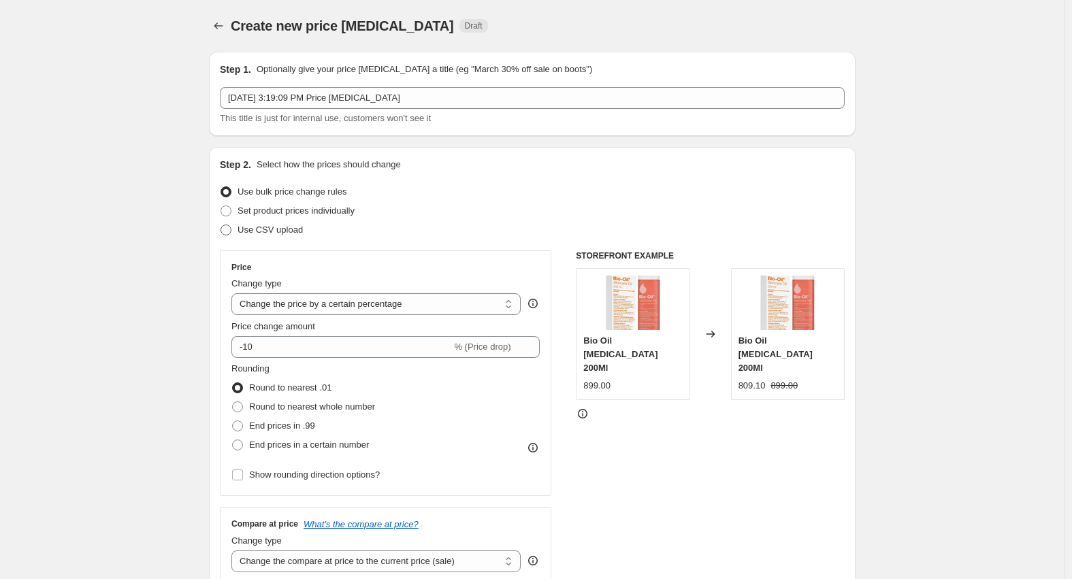
click at [263, 231] on span "Use CSV upload" at bounding box center [270, 230] width 65 height 10
click at [221, 225] on input "Use CSV upload" at bounding box center [221, 225] width 1 height 1
radio input "true"
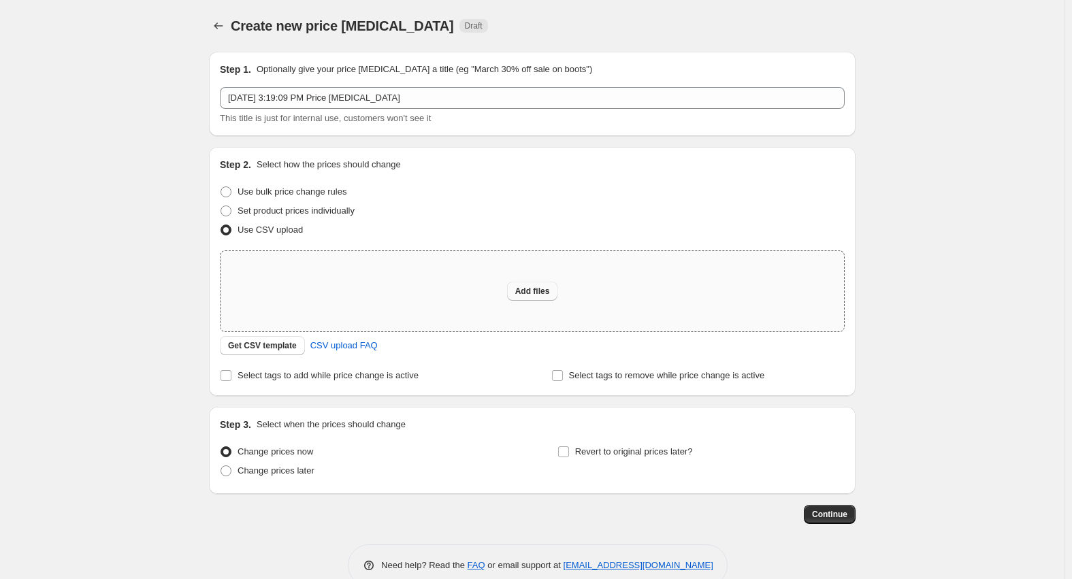
click at [515, 291] on button "Add files" at bounding box center [532, 291] width 51 height 19
type input "C:\fakepath\عروض اغسطس - Aug Campine.csv"
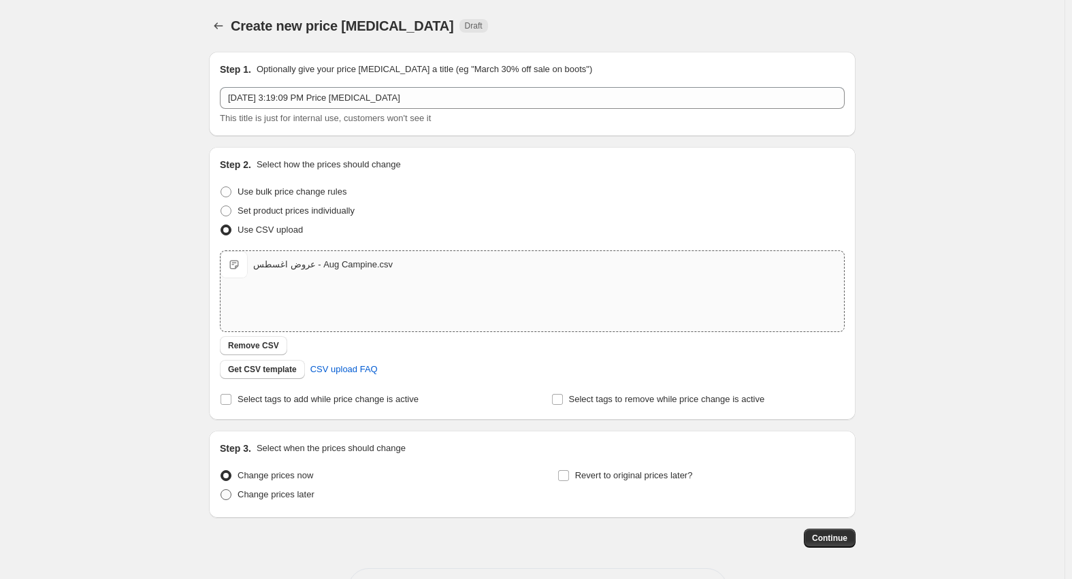
click at [293, 495] on span "Change prices later" at bounding box center [276, 494] width 77 height 10
click at [221, 490] on input "Change prices later" at bounding box center [221, 489] width 1 height 1
radio input "true"
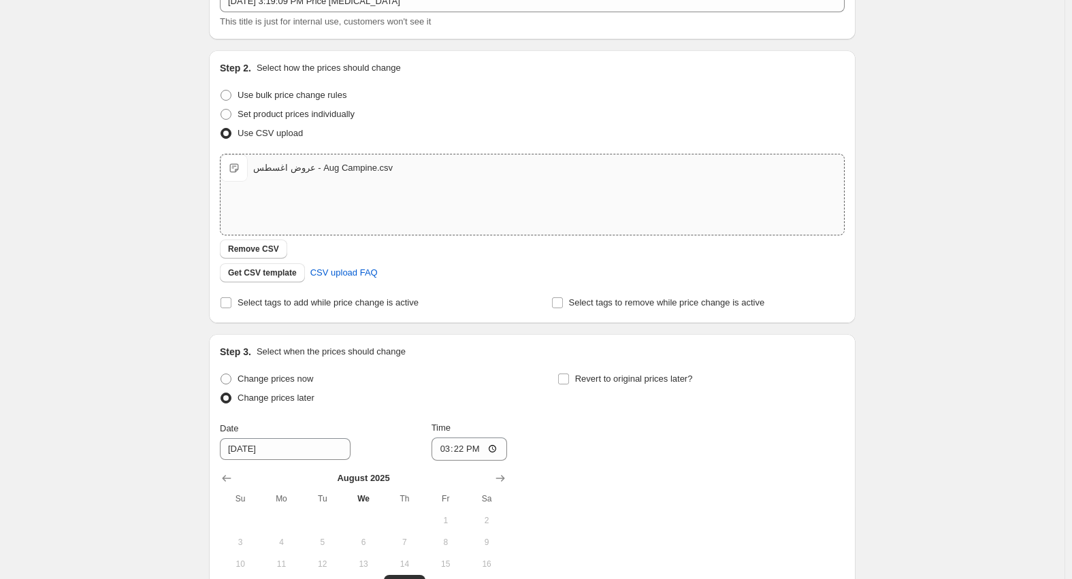
scroll to position [272, 0]
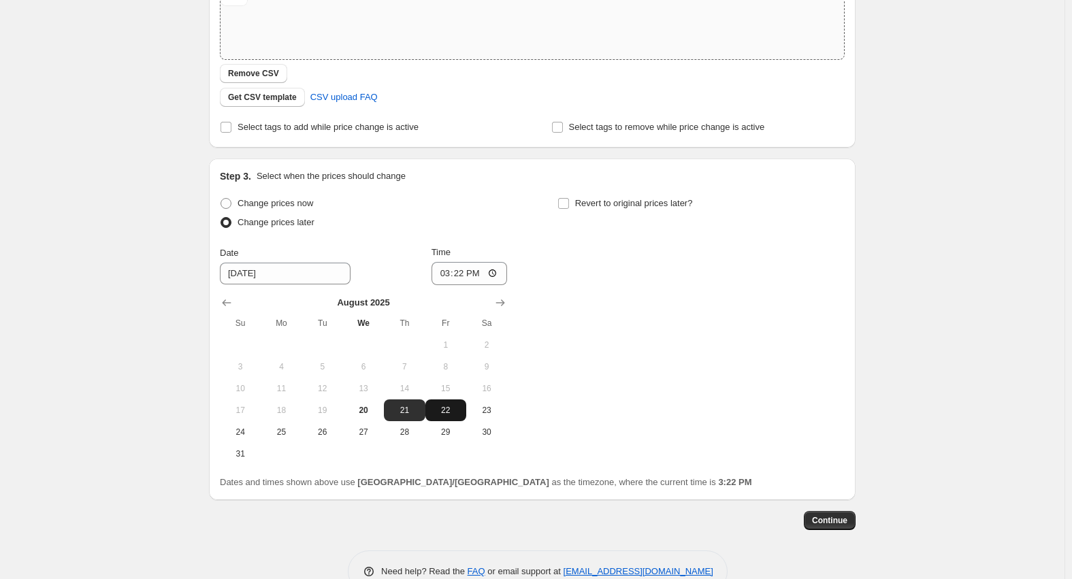
click at [447, 412] on span "22" at bounding box center [446, 410] width 30 height 11
type input "8/22/2025"
click at [842, 518] on span "Continue" at bounding box center [829, 520] width 35 height 11
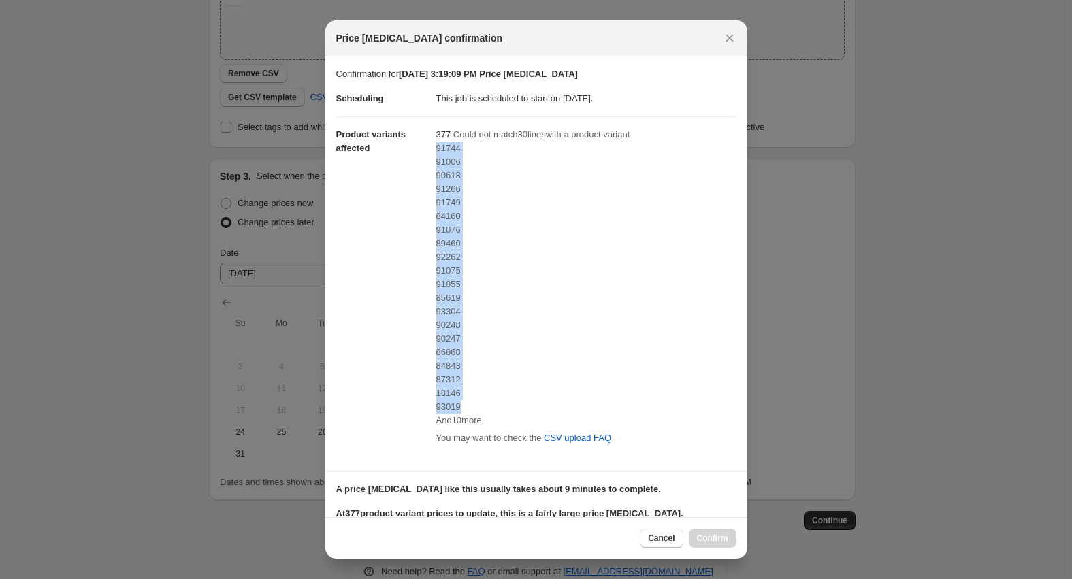
drag, startPoint x: 434, startPoint y: 146, endPoint x: 502, endPoint y: 404, distance: 266.8
click at [502, 404] on div "91744 91006 90618 91266 91749 84160 91076 89460 92262 91075 91855 85619 93304 9…" at bounding box center [586, 285] width 300 height 286
copy div "91744 91006 90618 91266 91749 84160 91076 89460 92262 91075 91855 85619 93304 9…"
click at [441, 150] on span "91744" at bounding box center [448, 148] width 25 height 10
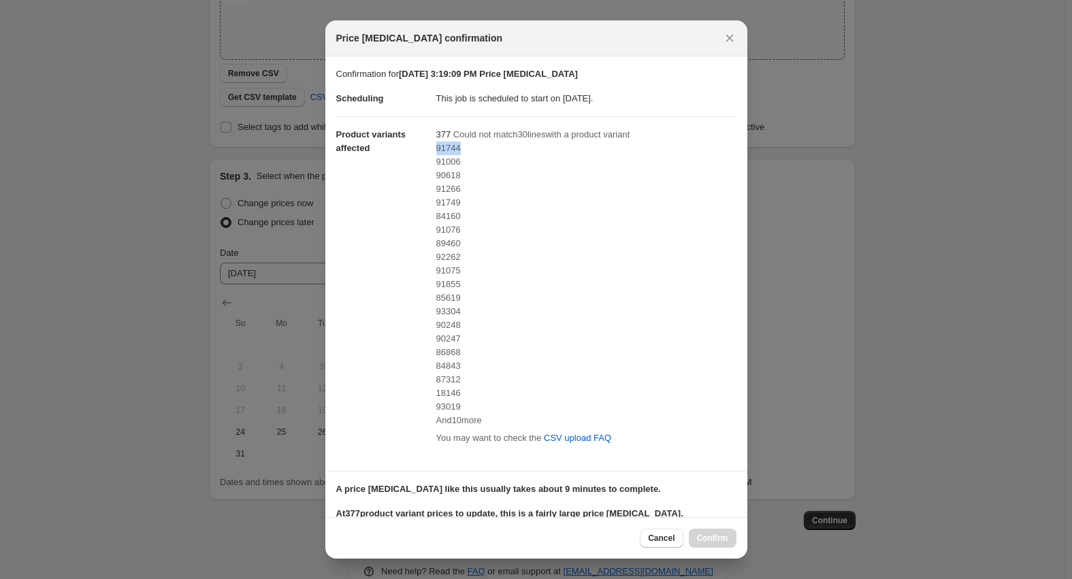
click at [438, 146] on span "91744" at bounding box center [448, 148] width 25 height 10
drag, startPoint x: 436, startPoint y: 148, endPoint x: 481, endPoint y: 402, distance: 257.8
click at [481, 402] on div "91744 91006 90618 91266 91749 84160 91076 89460 92262 91075 91855 85619 93304 9…" at bounding box center [586, 285] width 300 height 286
copy div "91744 91006 90618 91266 91749 84160 91076 89460 92262 91075 91855 85619 93304 9…"
